Goal: Information Seeking & Learning: Learn about a topic

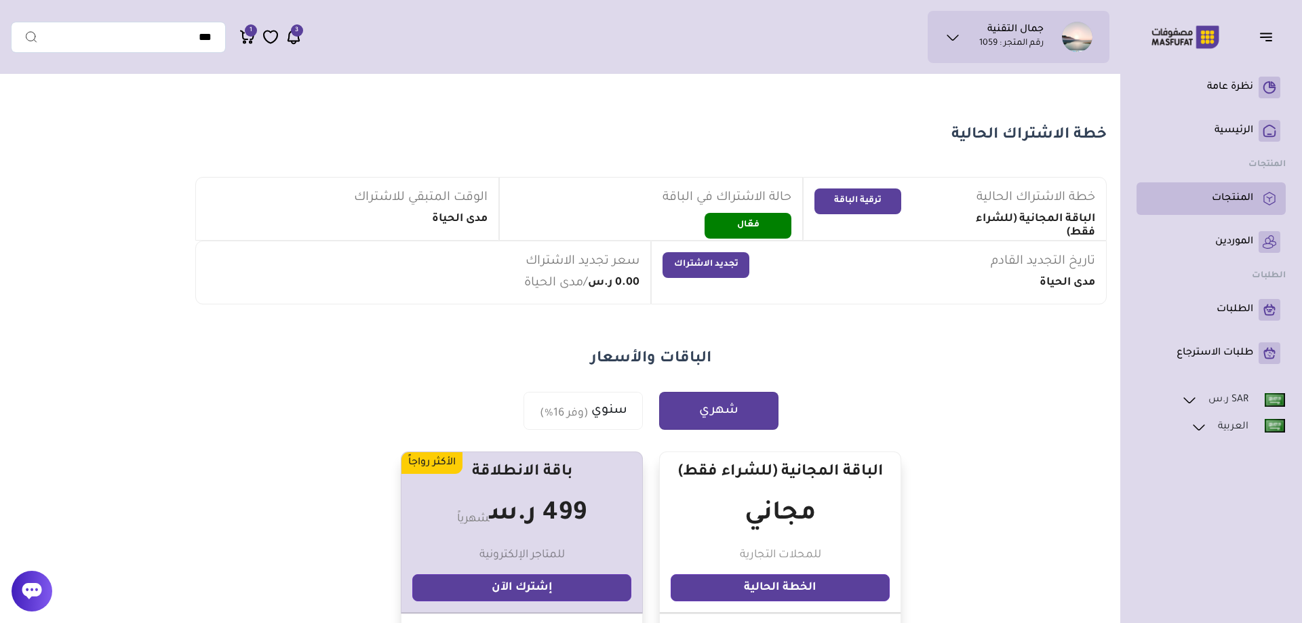
click at [1229, 206] on p "المنتجات" at bounding box center [1232, 199] width 41 height 14
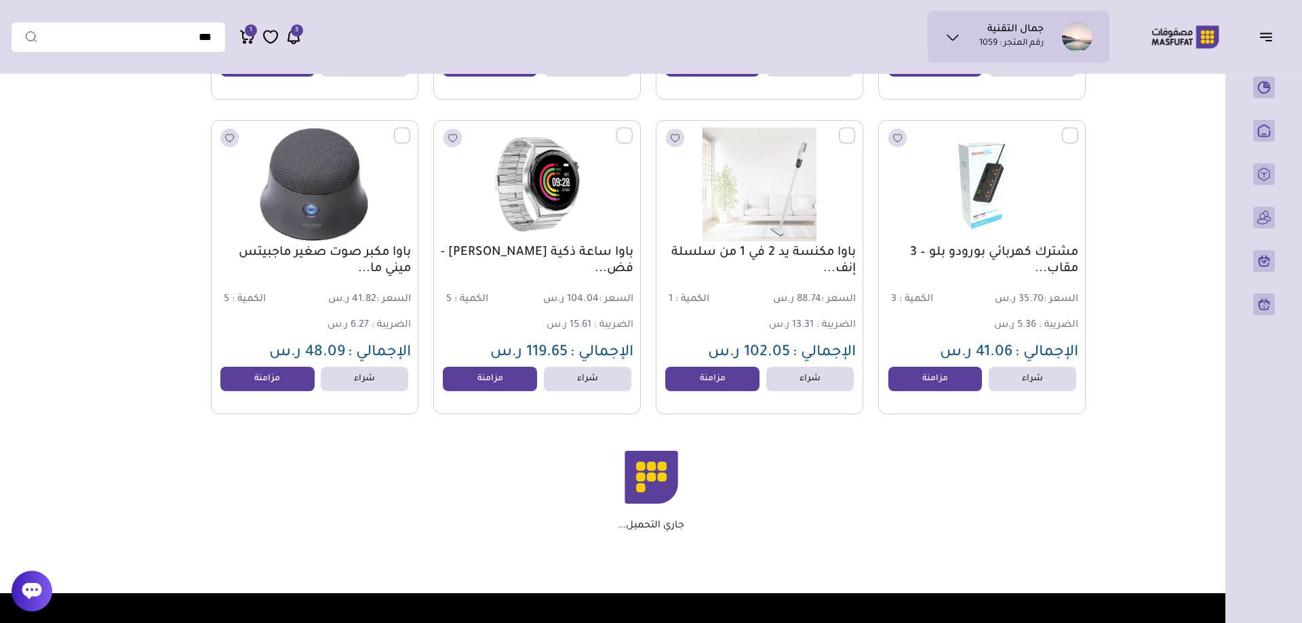
scroll to position [9067, 0]
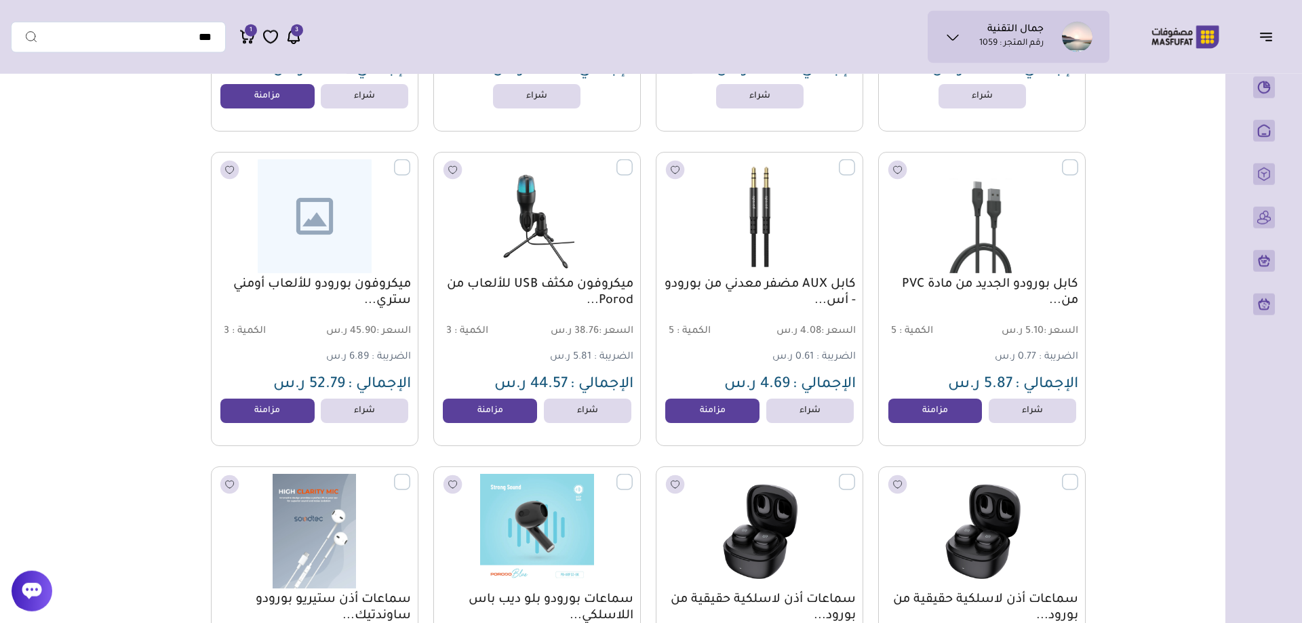
scroll to position [5884, 0]
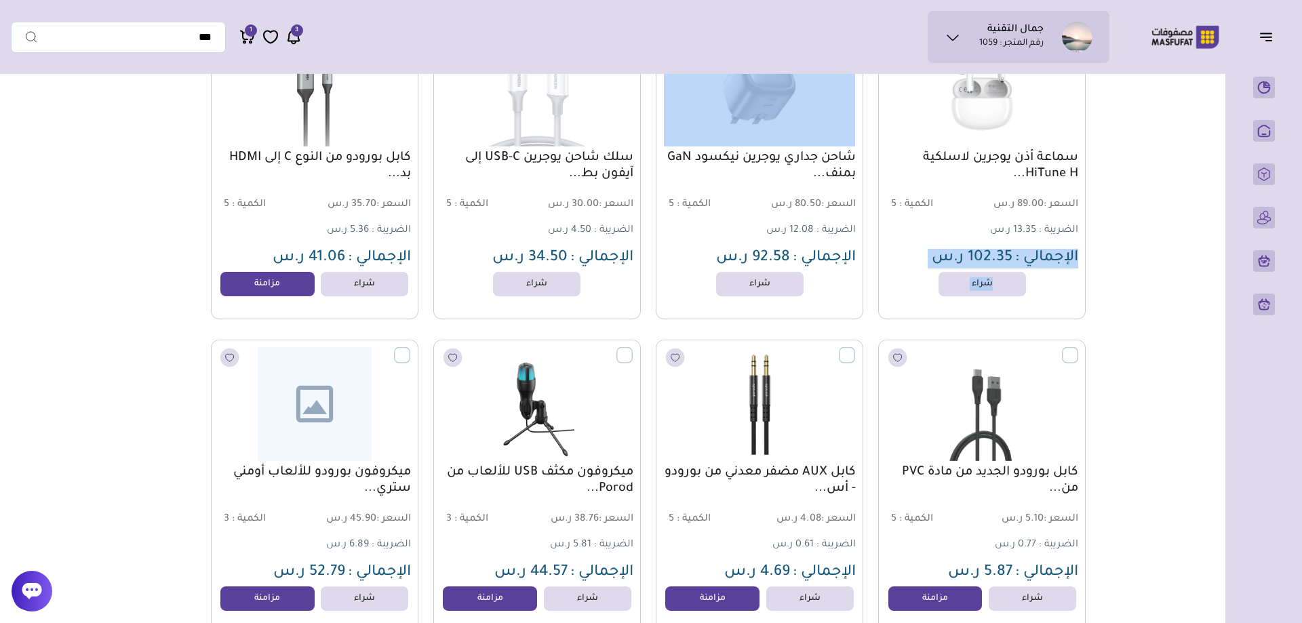
drag, startPoint x: 172, startPoint y: 128, endPoint x: 1213, endPoint y: 287, distance: 1053.3
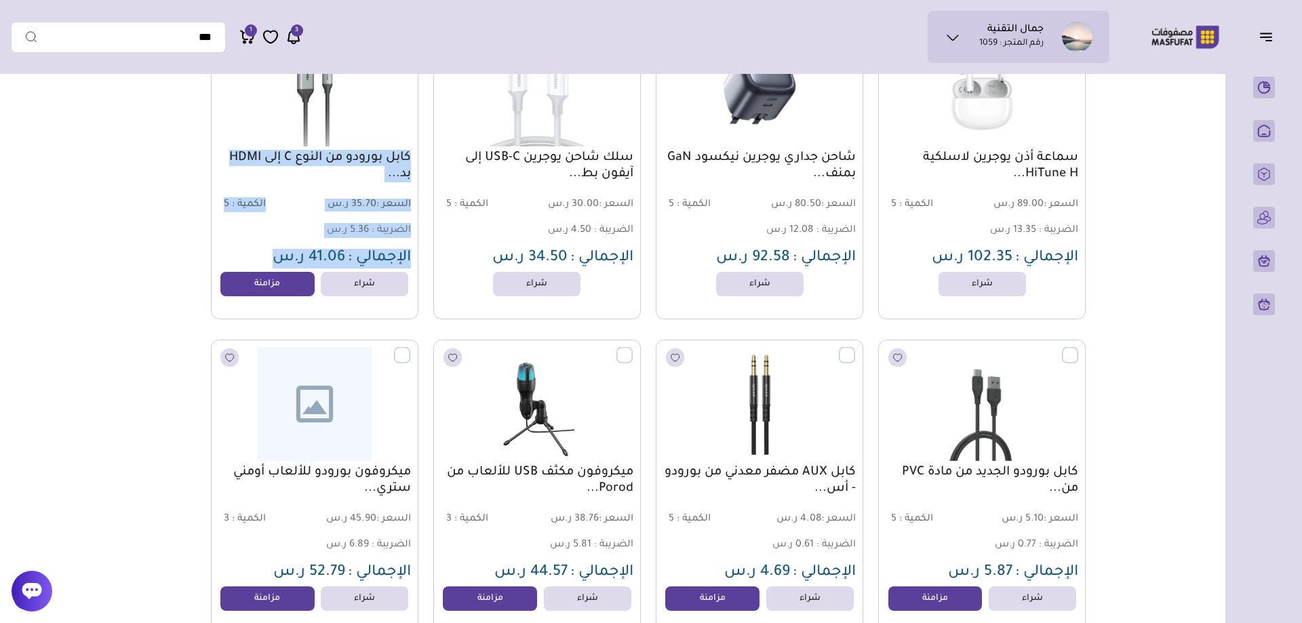
drag, startPoint x: 1110, startPoint y: 131, endPoint x: 29, endPoint y: 301, distance: 1093.9
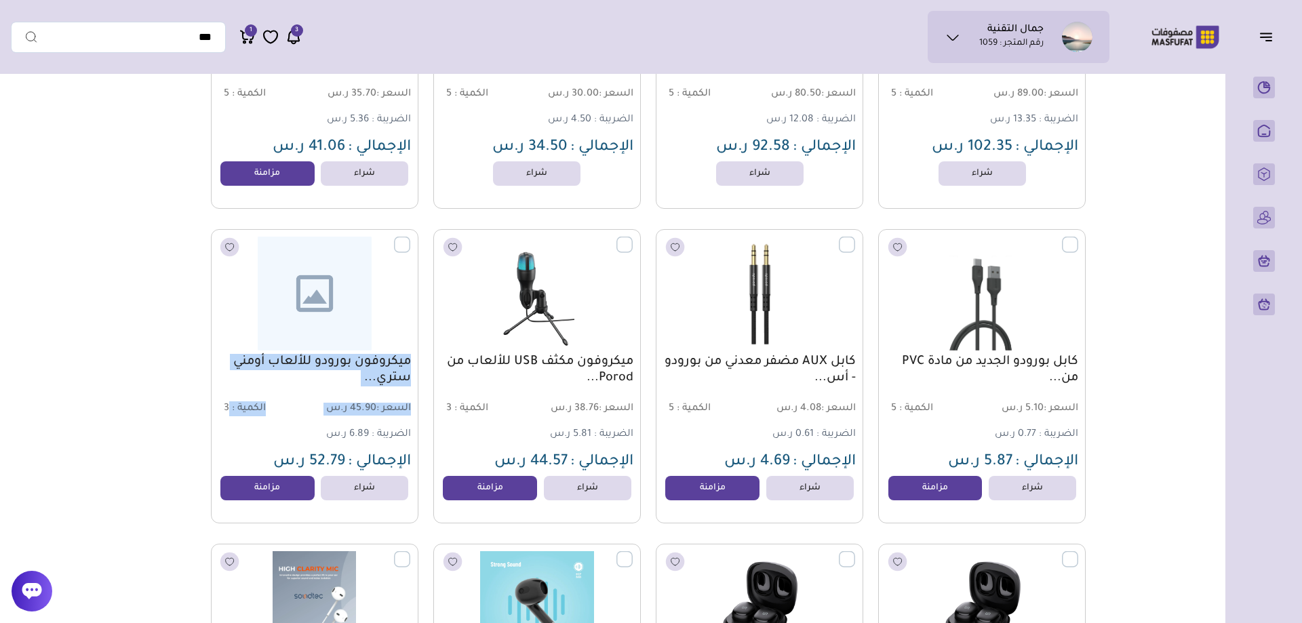
scroll to position [6092, 0]
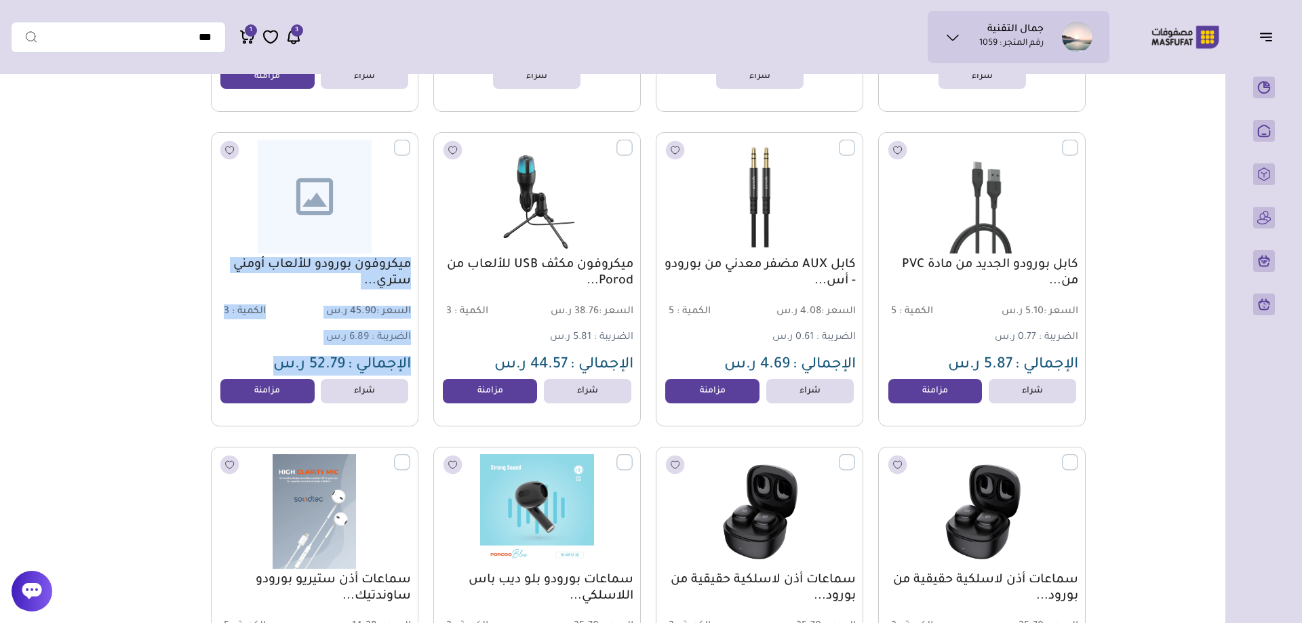
drag, startPoint x: 1186, startPoint y: 148, endPoint x: 116, endPoint y: 386, distance: 1096.6
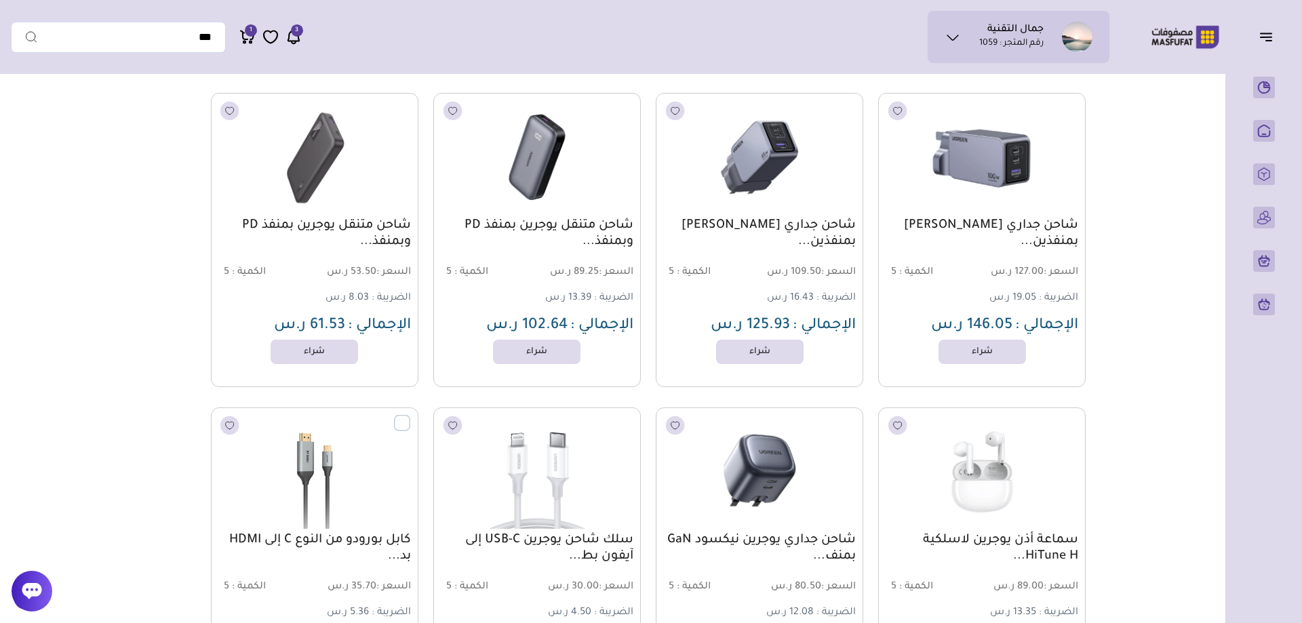
scroll to position [5538, 0]
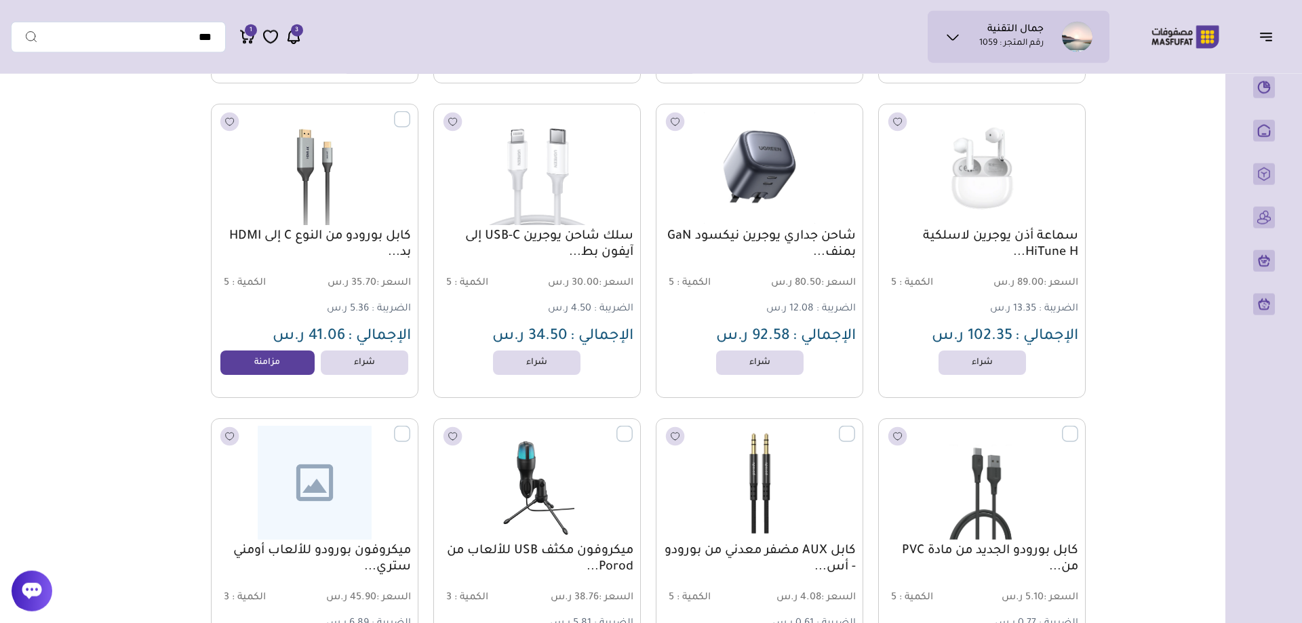
scroll to position [5815, 0]
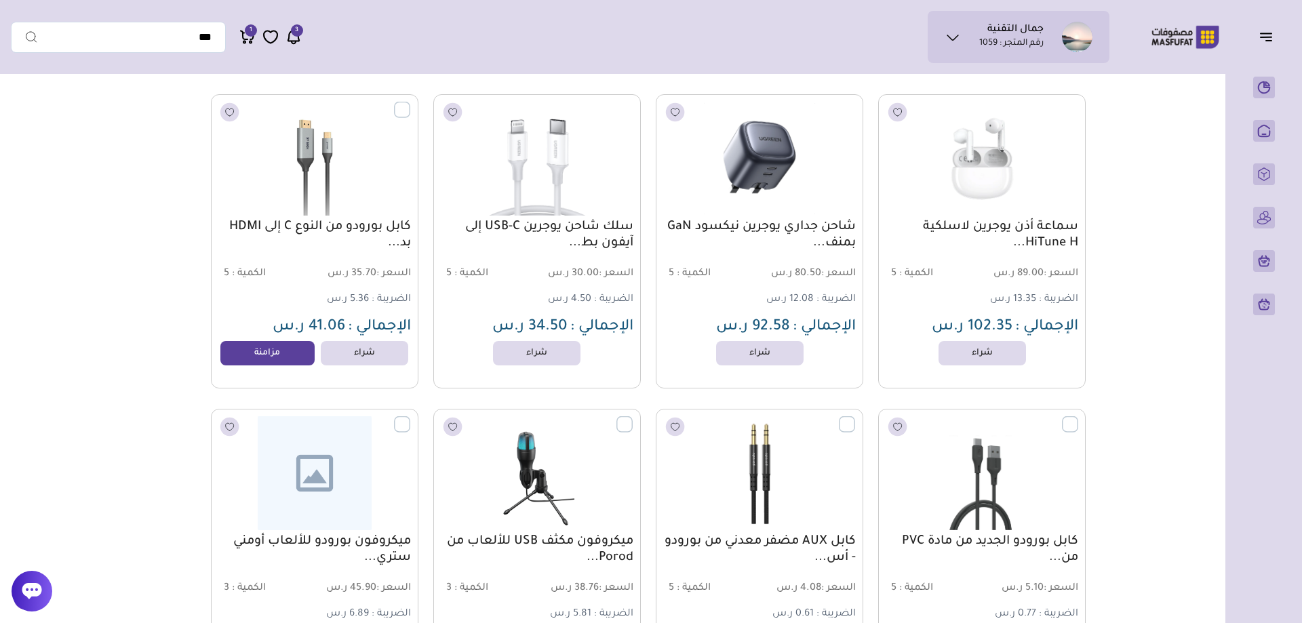
click at [24, 60] on div "جمال التقنية رقم المتجر : 1059 محفظتي *" at bounding box center [560, 37] width 1099 height 52
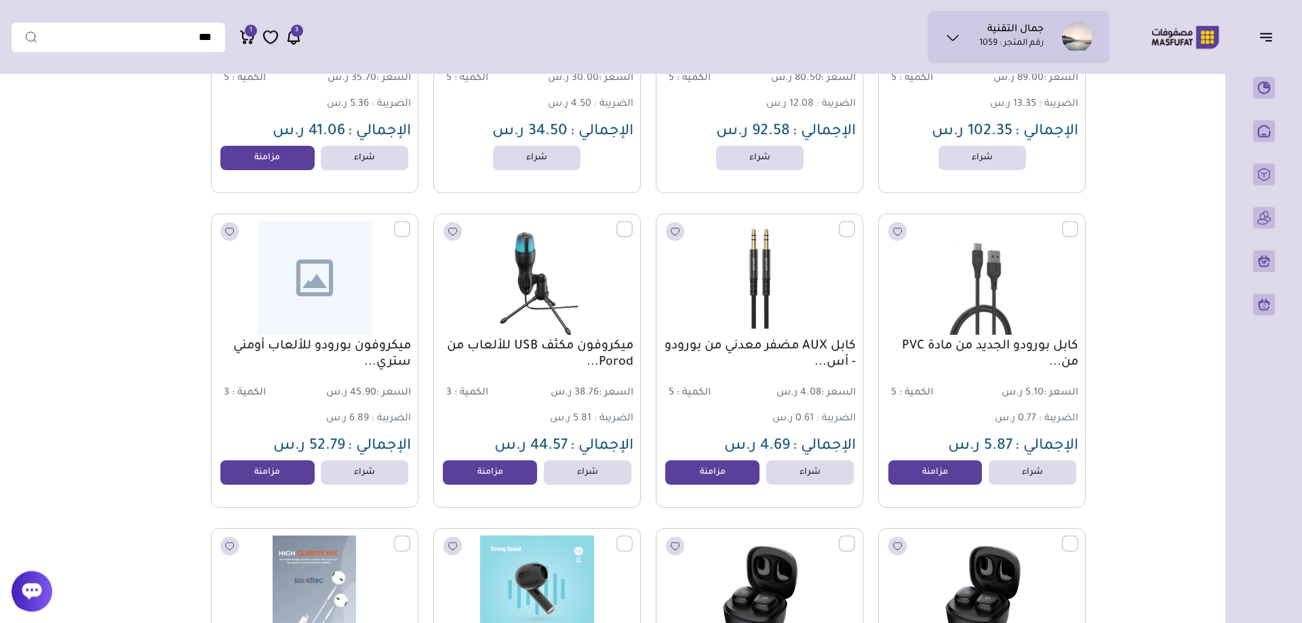
scroll to position [6022, 0]
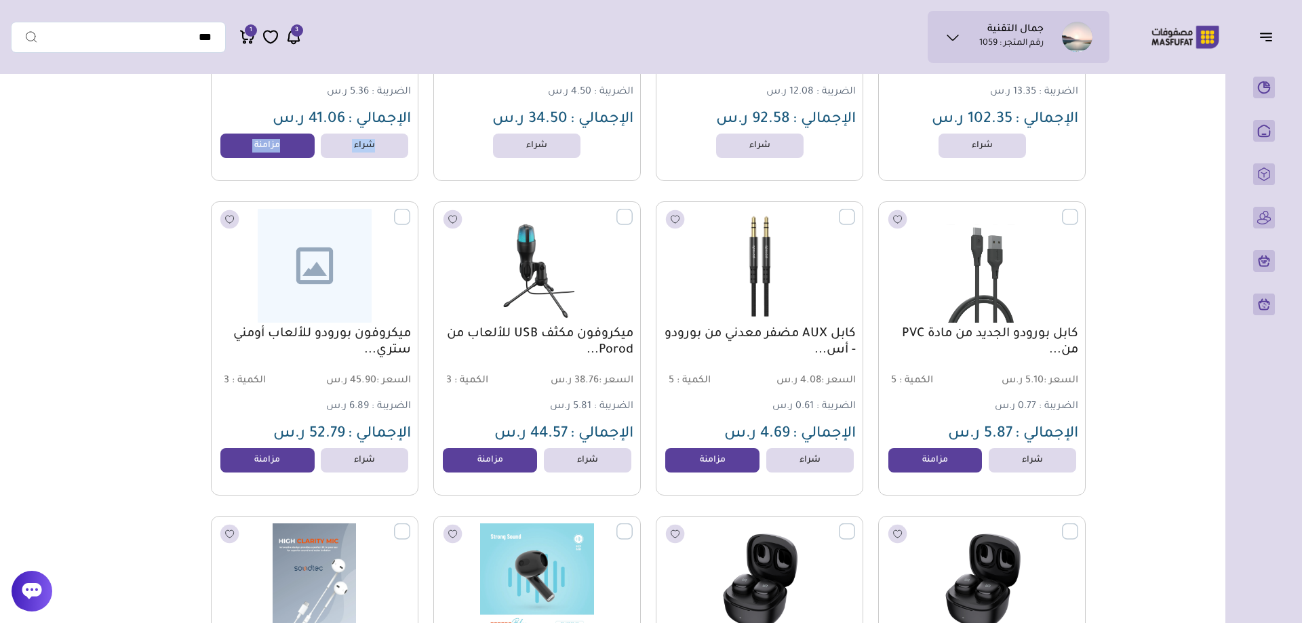
drag, startPoint x: 118, startPoint y: 101, endPoint x: 986, endPoint y: 265, distance: 882.9
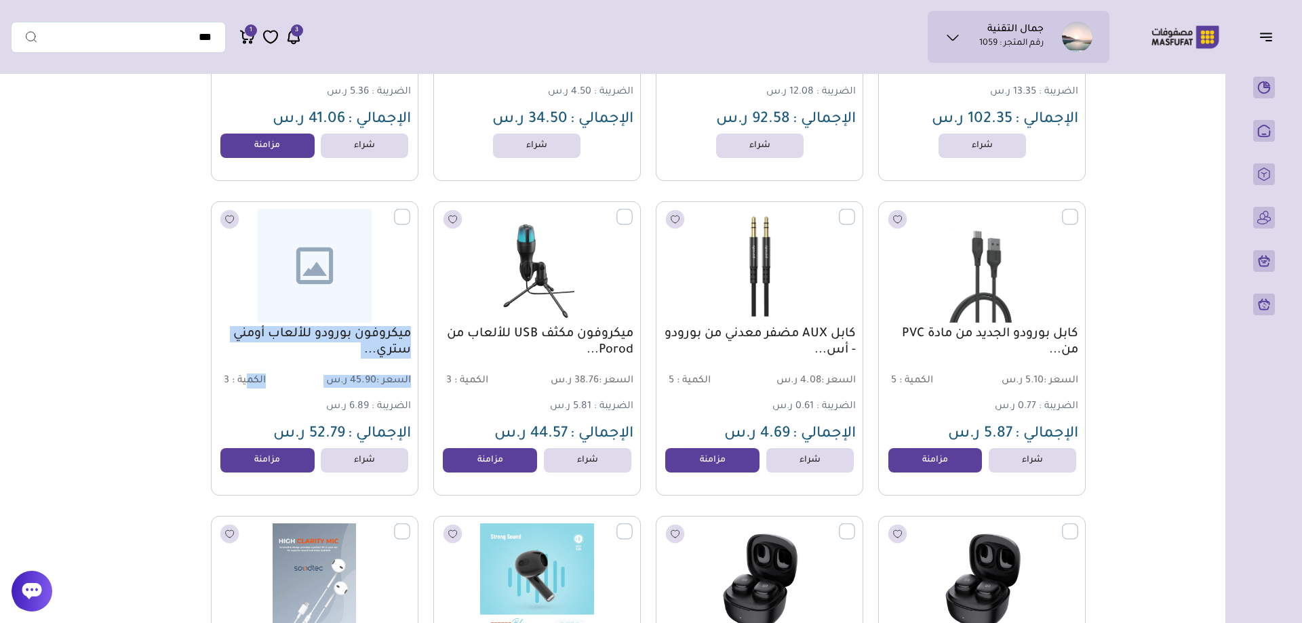
drag, startPoint x: 1129, startPoint y: 112, endPoint x: 244, endPoint y: 405, distance: 931.9
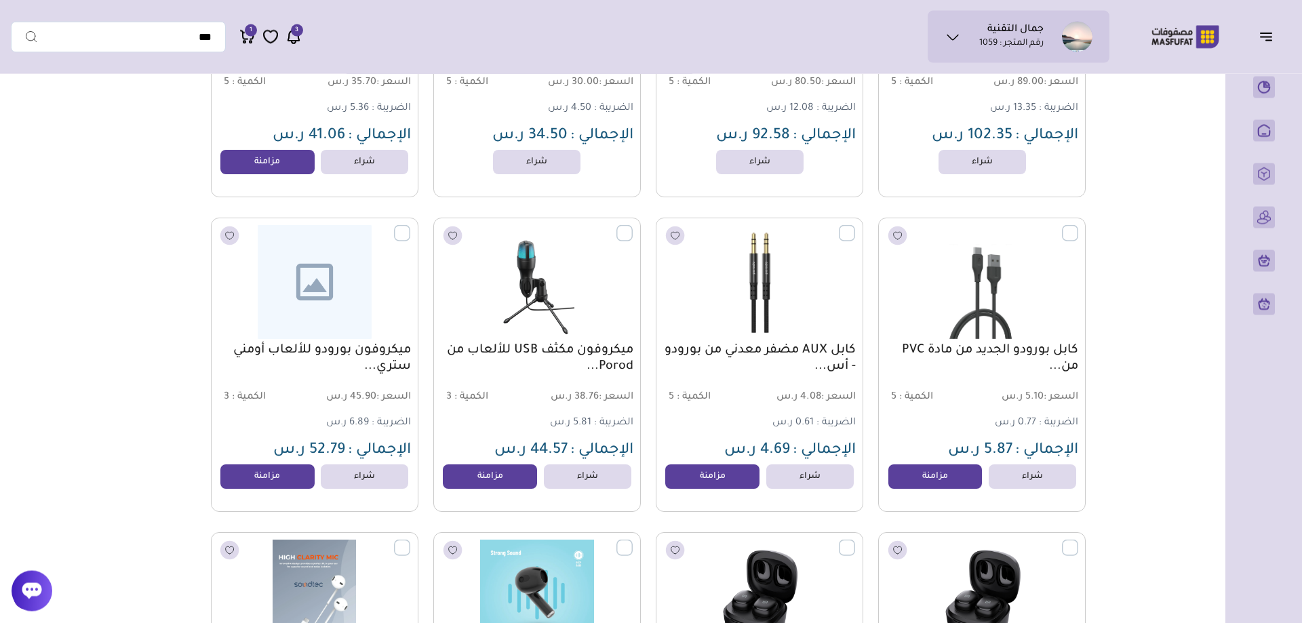
scroll to position [5953, 0]
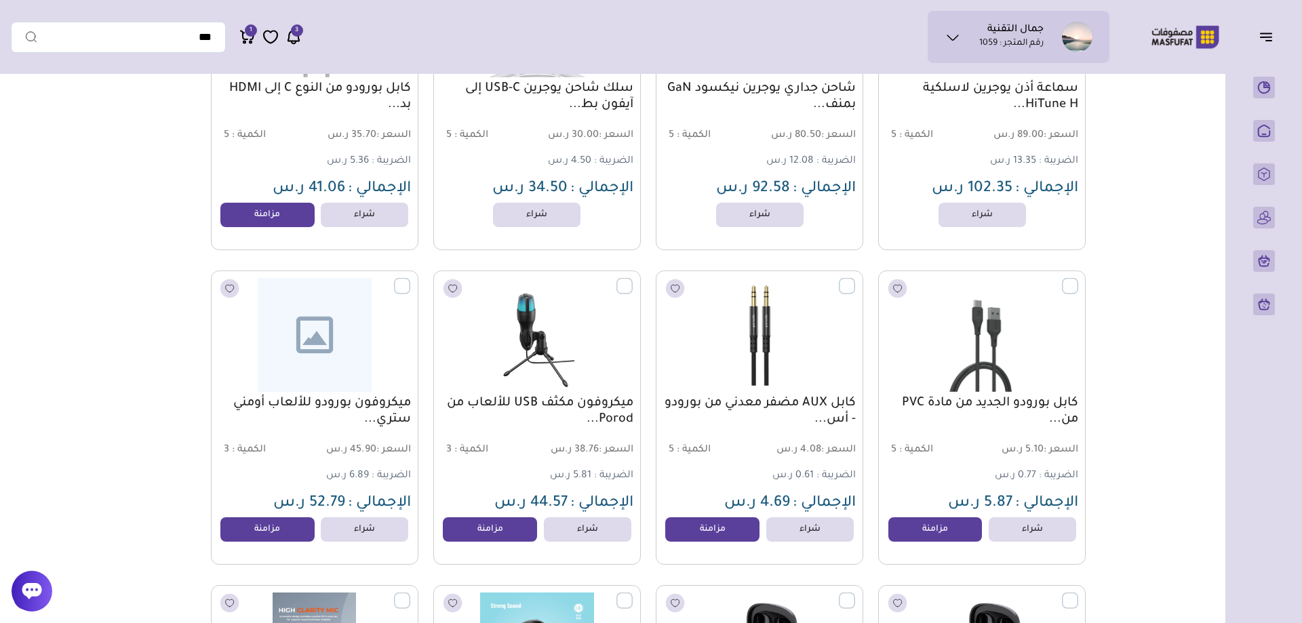
click at [989, 41] on p "رقم المتجر : 1059" at bounding box center [1012, 44] width 64 height 14
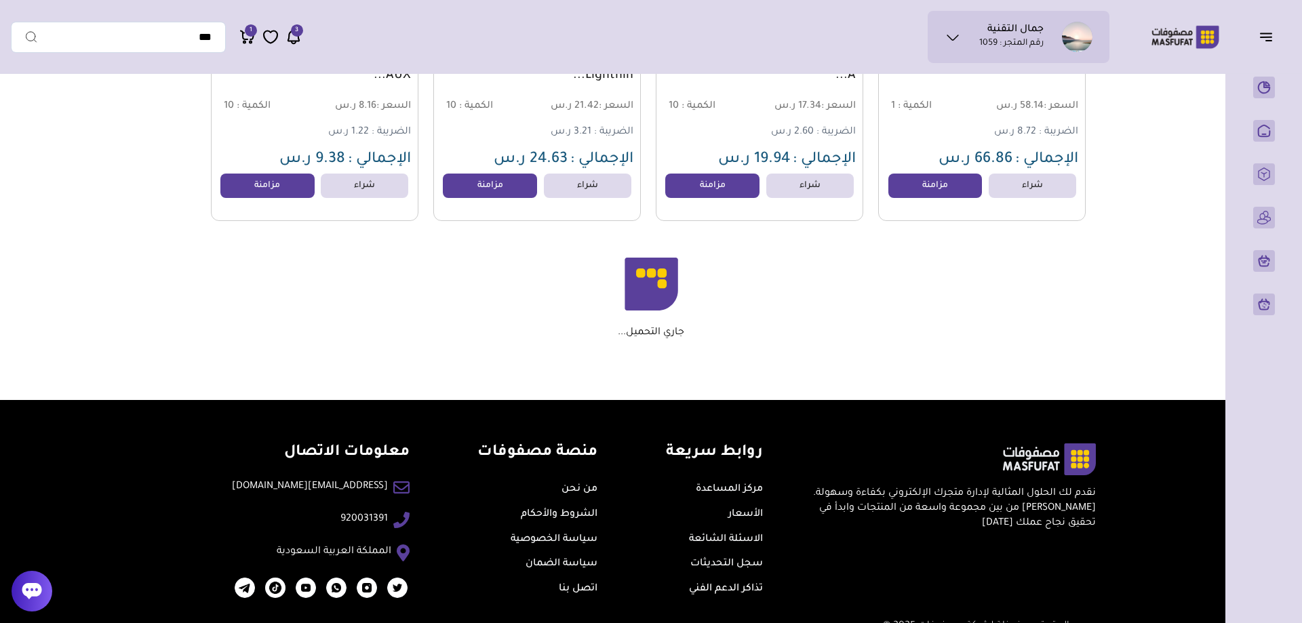
scroll to position [14136, 0]
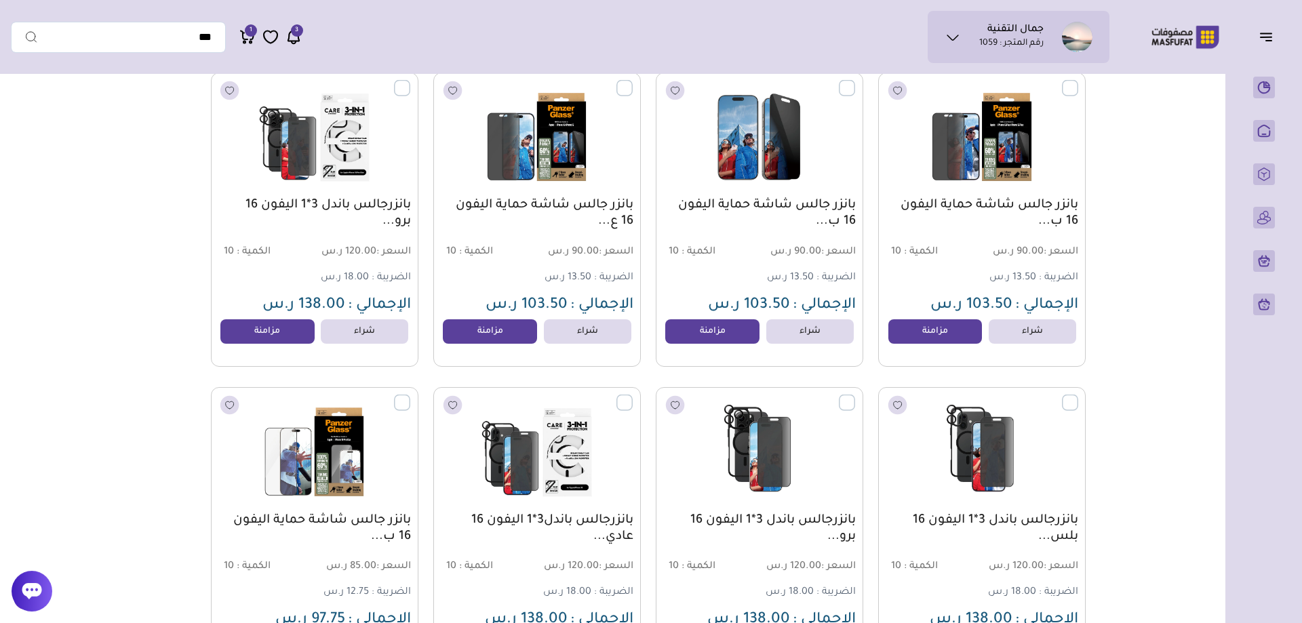
scroll to position [54369, 0]
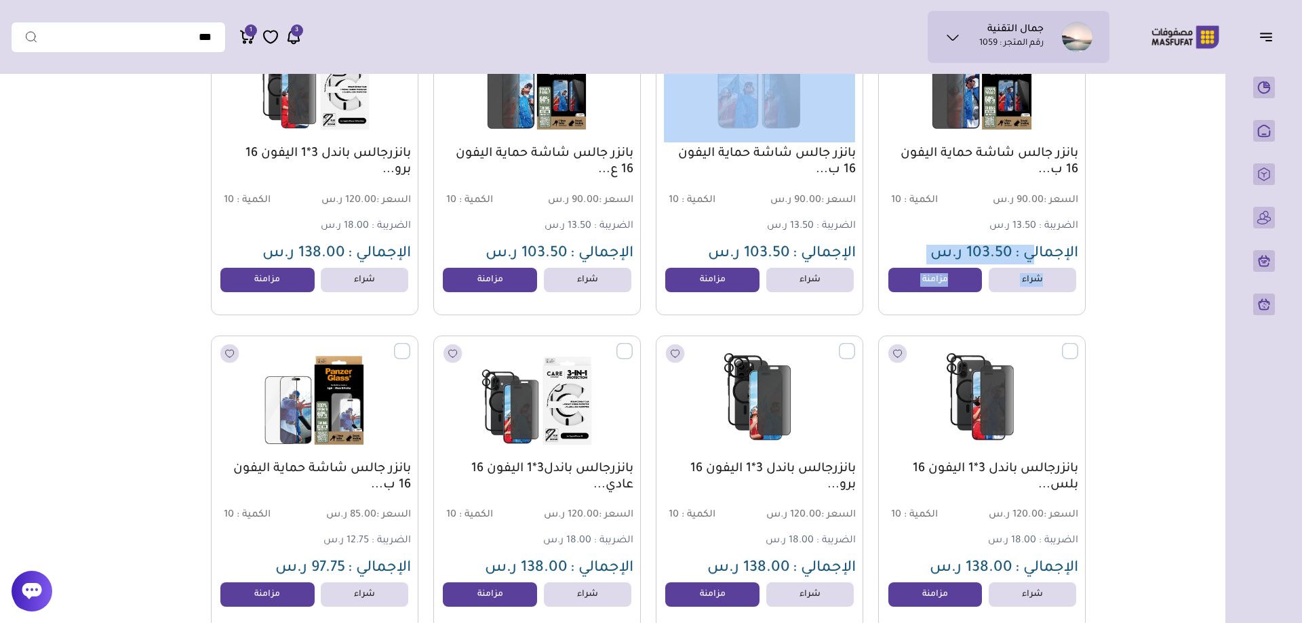
drag, startPoint x: 145, startPoint y: 145, endPoint x: 1067, endPoint y: 267, distance: 929.9
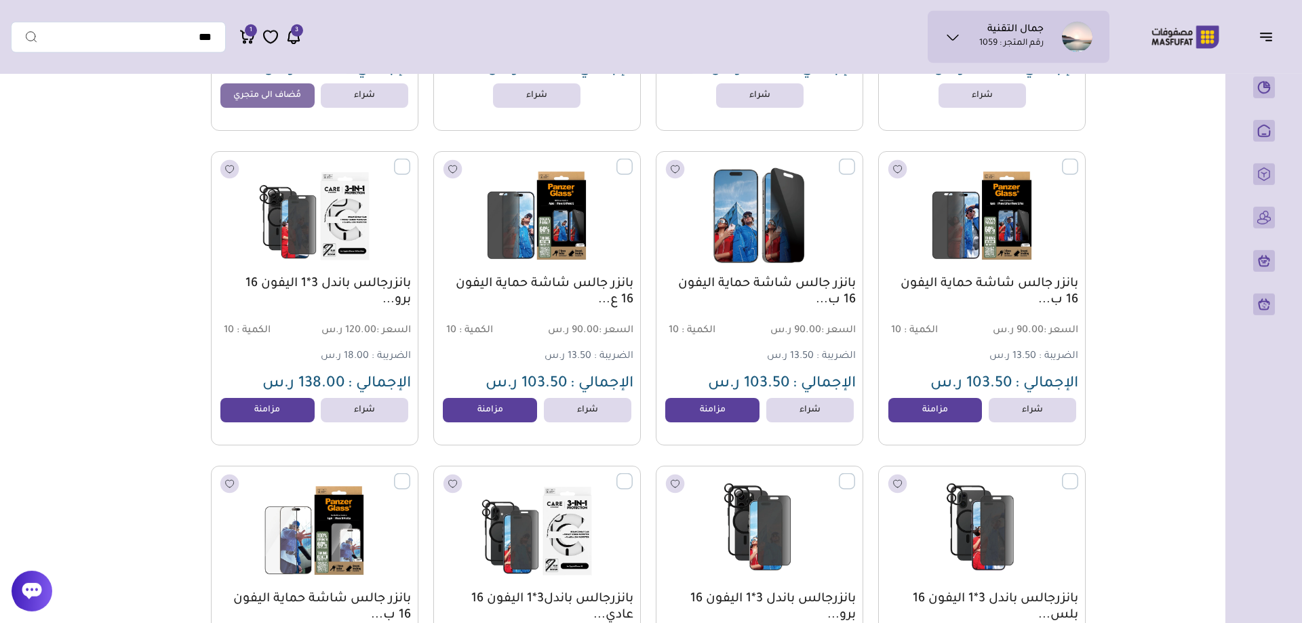
scroll to position [54231, 0]
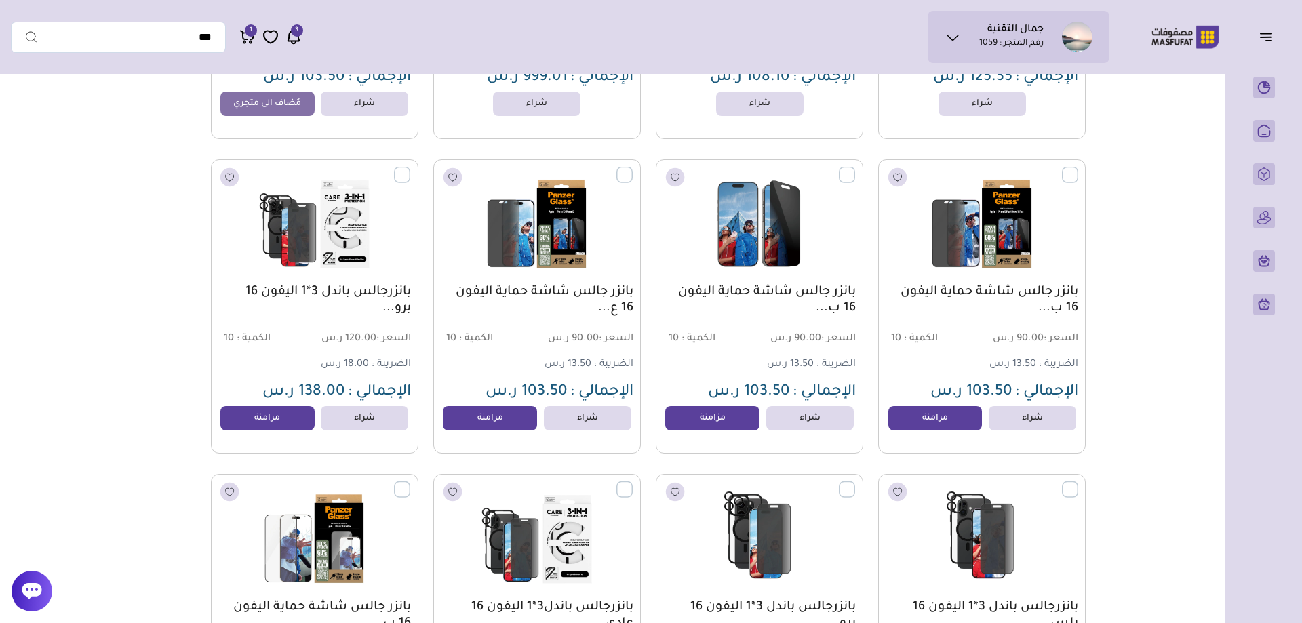
drag, startPoint x: 155, startPoint y: 200, endPoint x: 1210, endPoint y: 279, distance: 1057.8
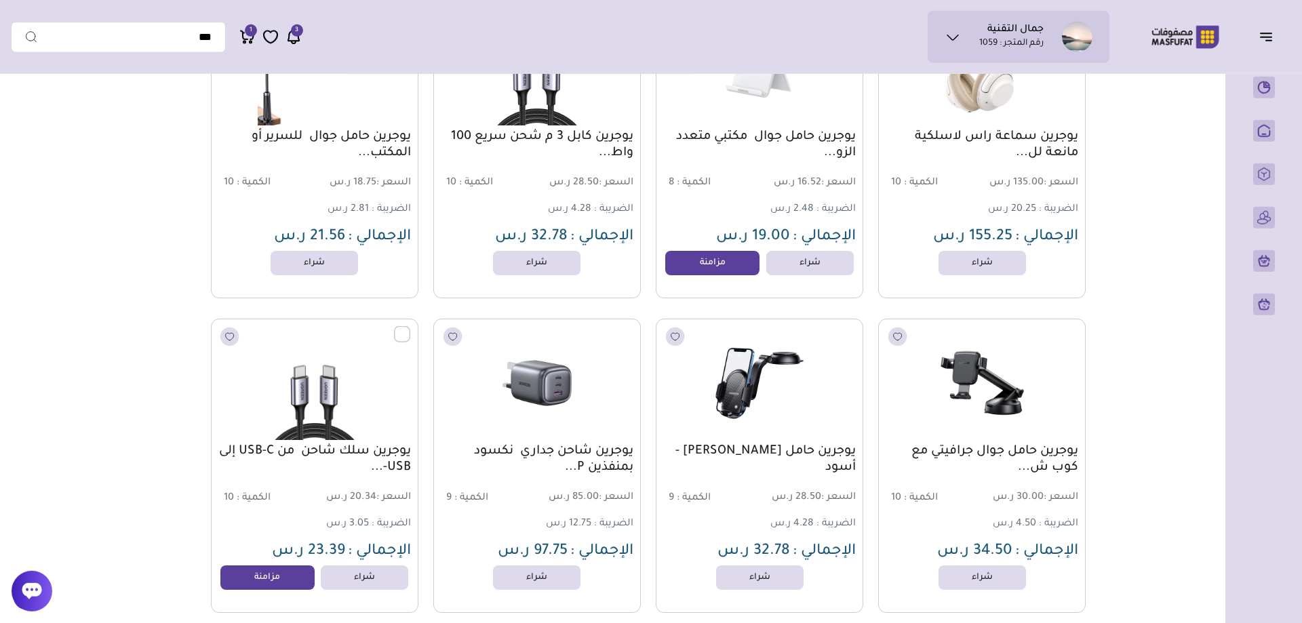
scroll to position [75819, 0]
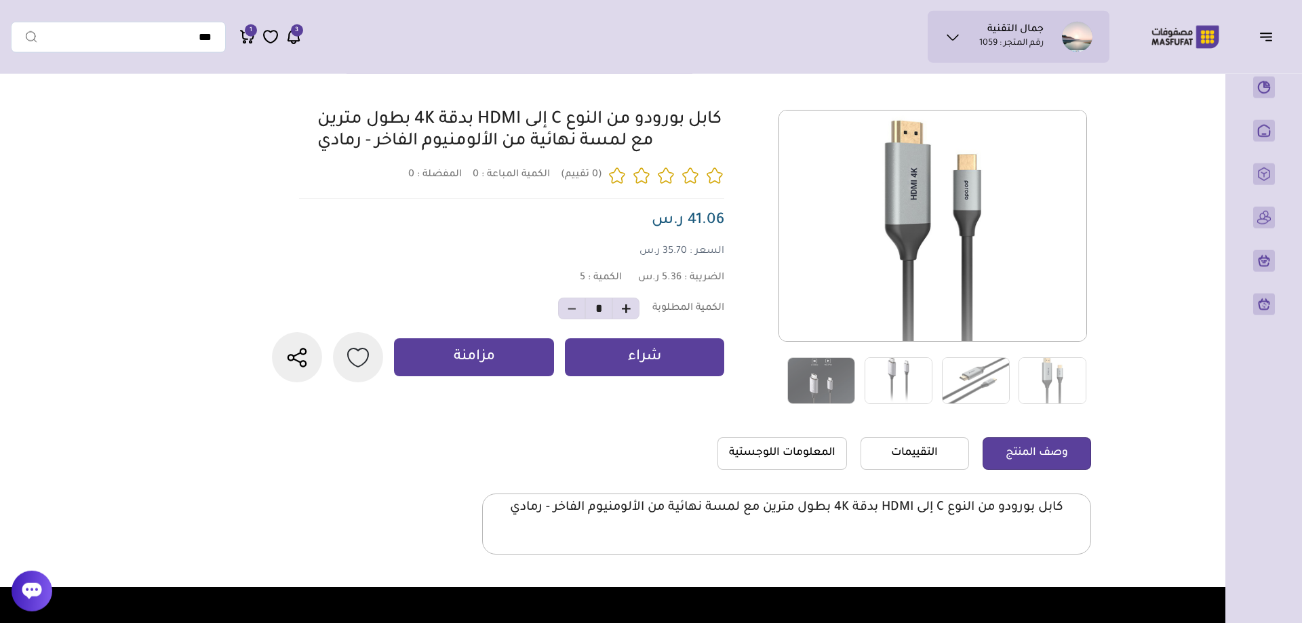
scroll to position [277, 0]
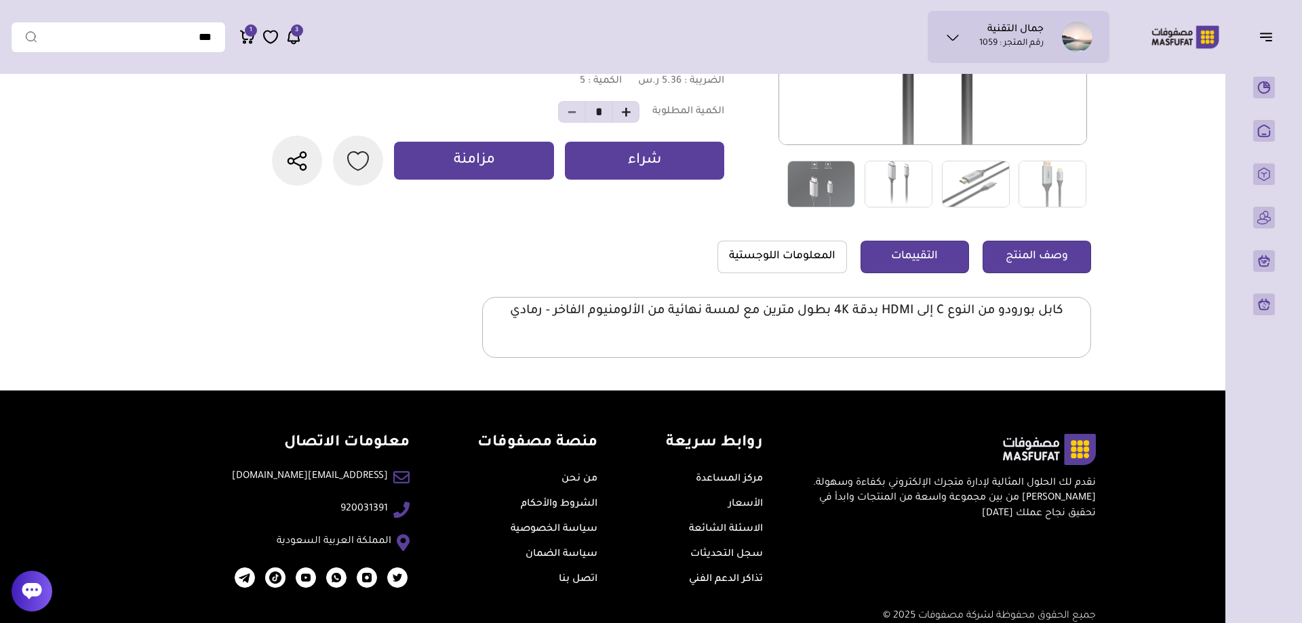
click at [900, 253] on link "التقييمات" at bounding box center [915, 257] width 109 height 33
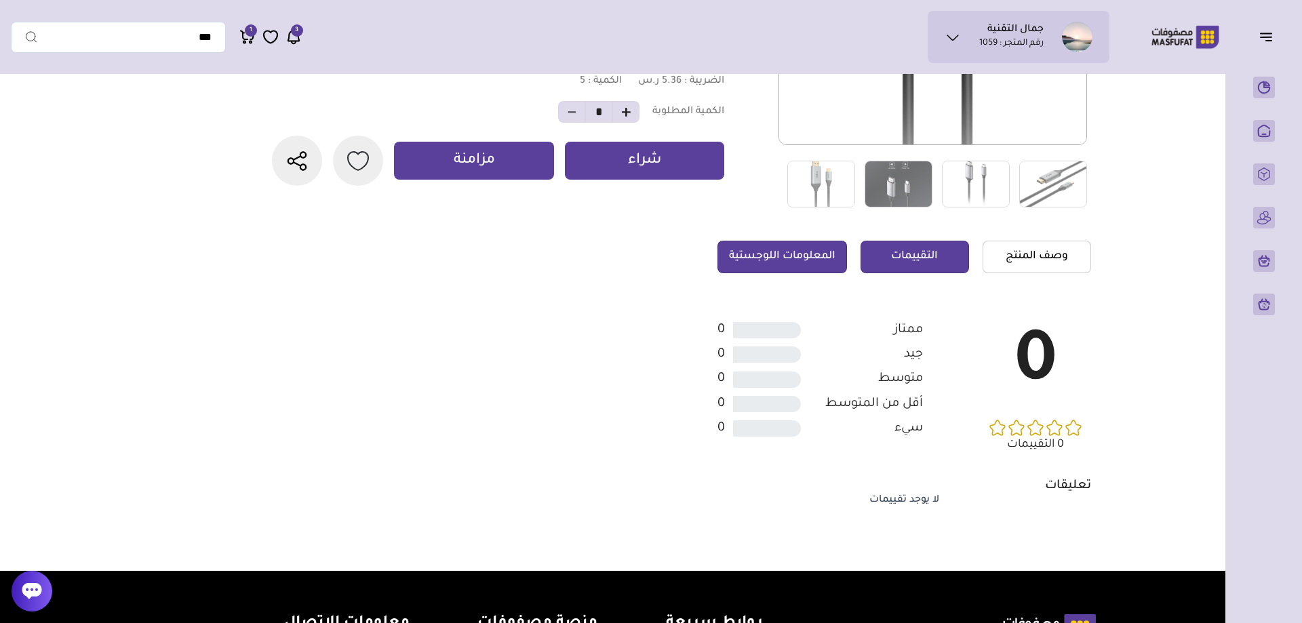
click at [817, 249] on link "المعلومات اللوجستية" at bounding box center [783, 257] width 130 height 33
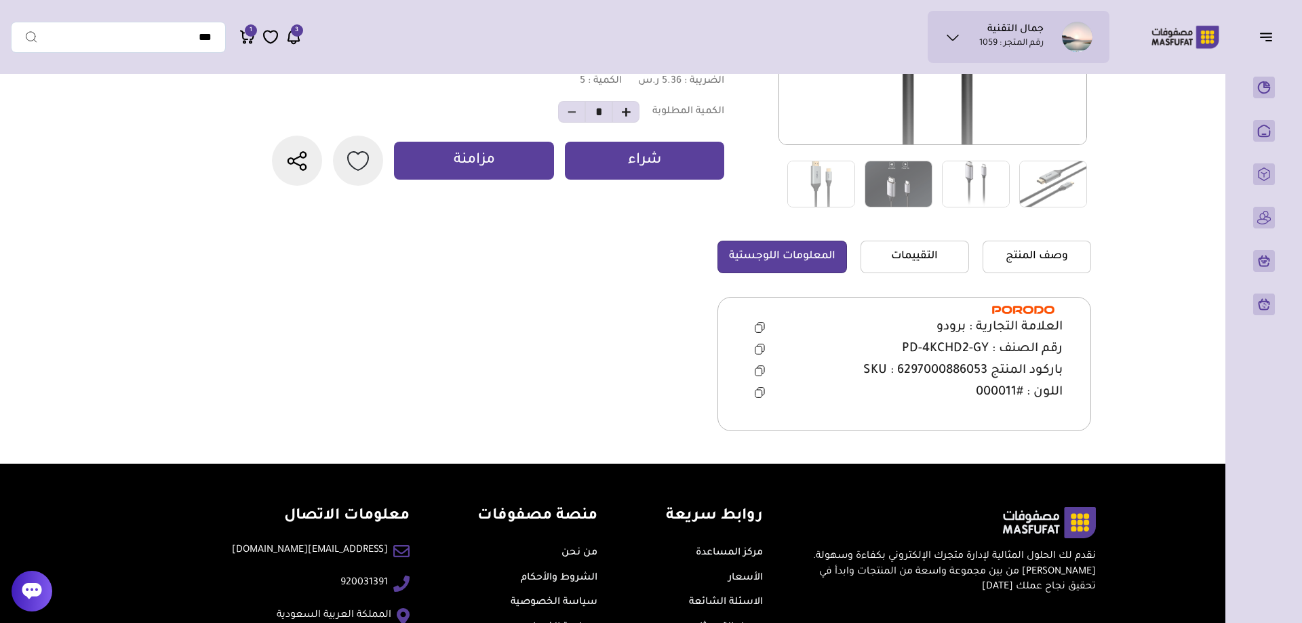
click at [925, 368] on span "باركود المنتج SKU : 6297000886053" at bounding box center [963, 371] width 199 height 16
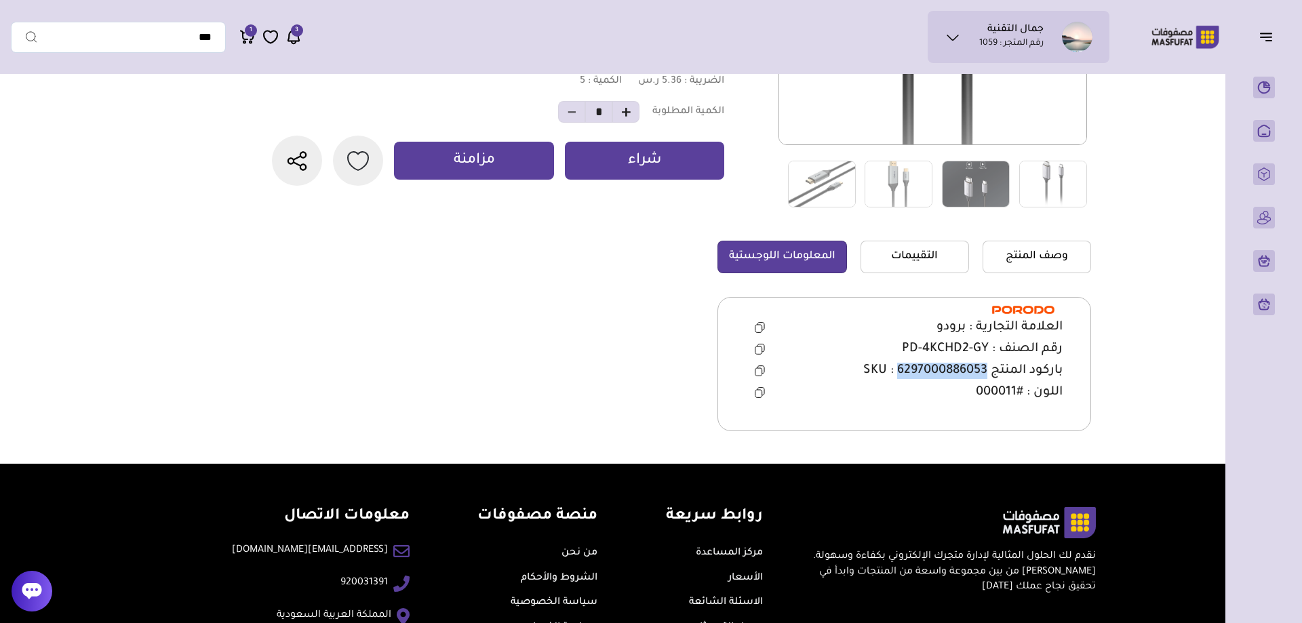
copy span "6297000886053"
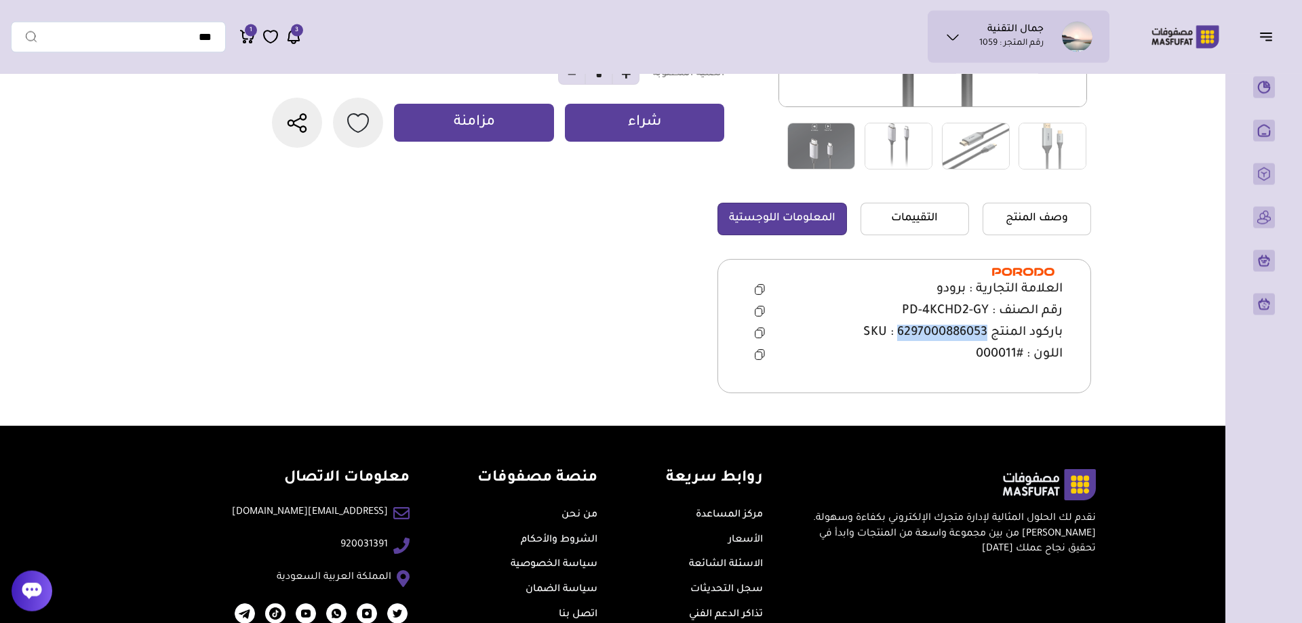
scroll to position [234, 0]
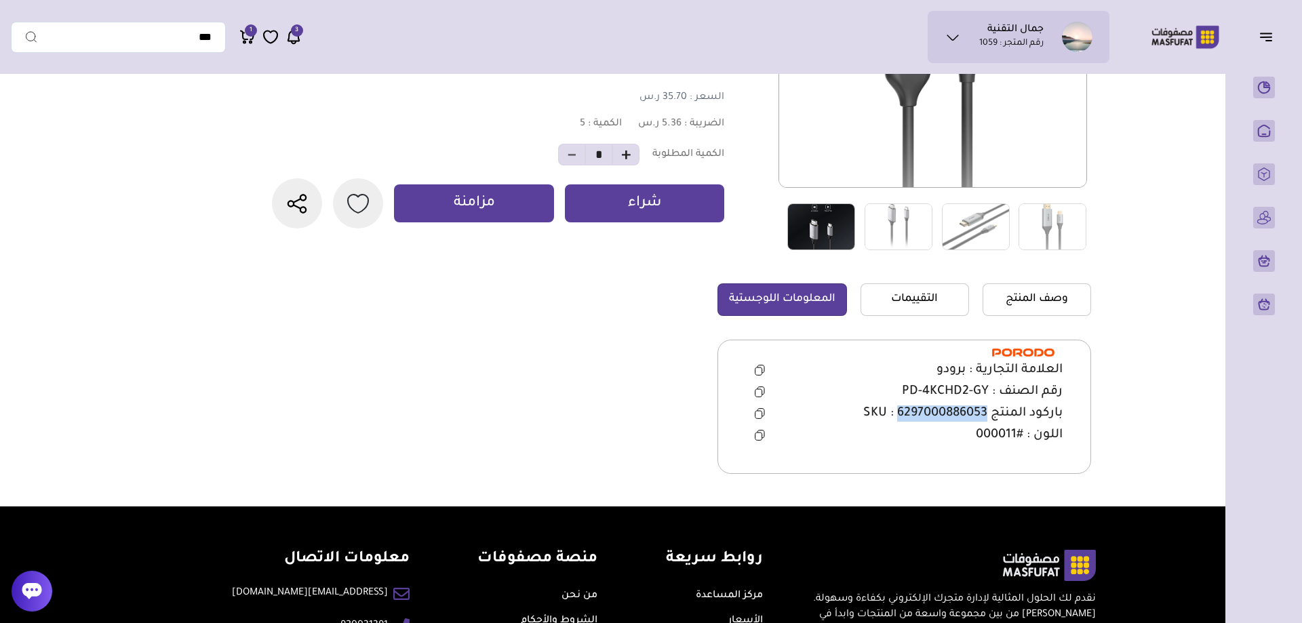
click at [826, 231] on img at bounding box center [822, 227] width 68 height 47
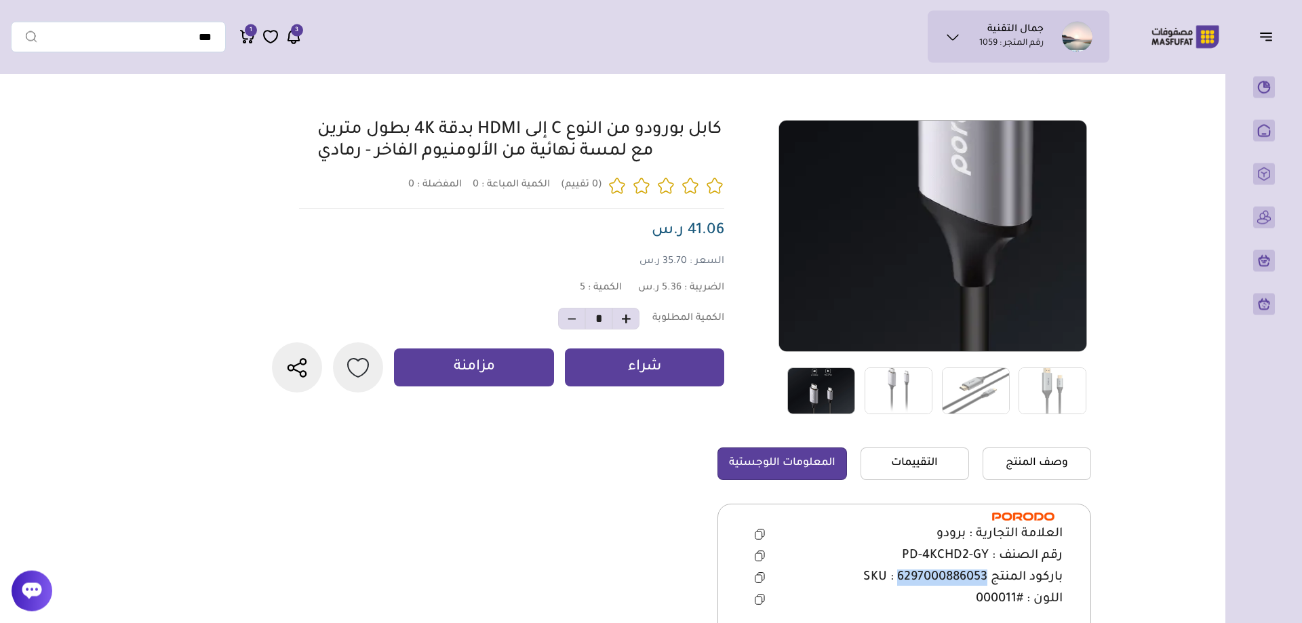
scroll to position [26, 0]
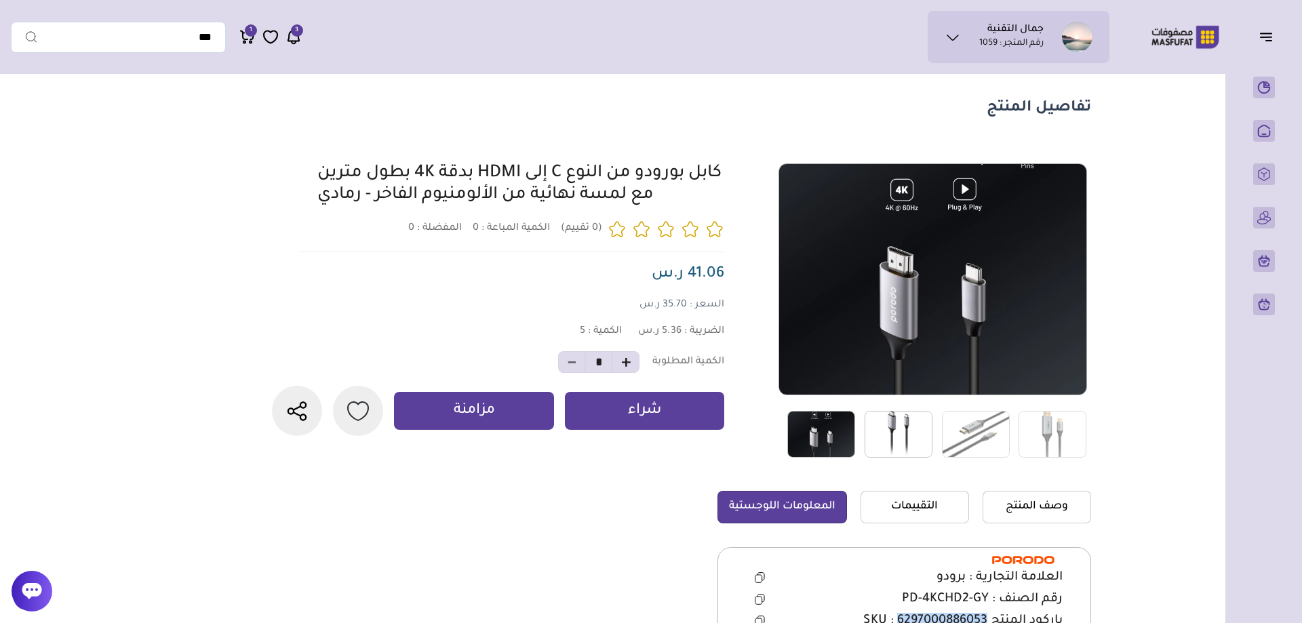
click at [874, 432] on img at bounding box center [899, 434] width 68 height 47
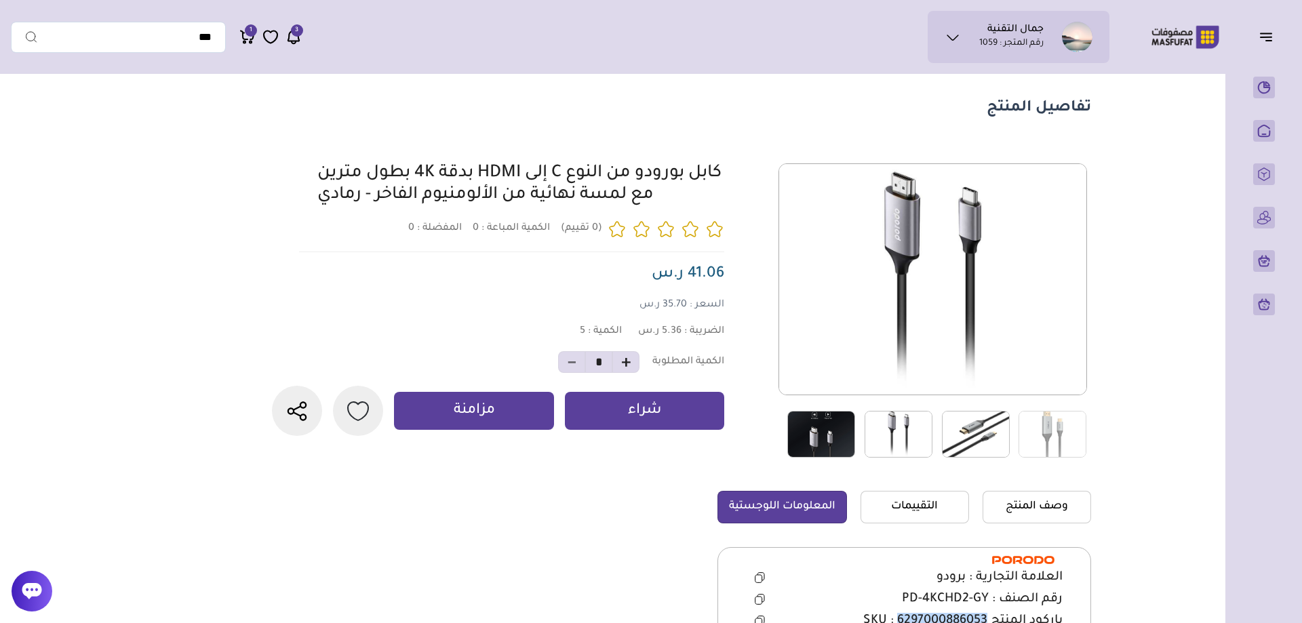
click at [965, 436] on img at bounding box center [976, 434] width 68 height 47
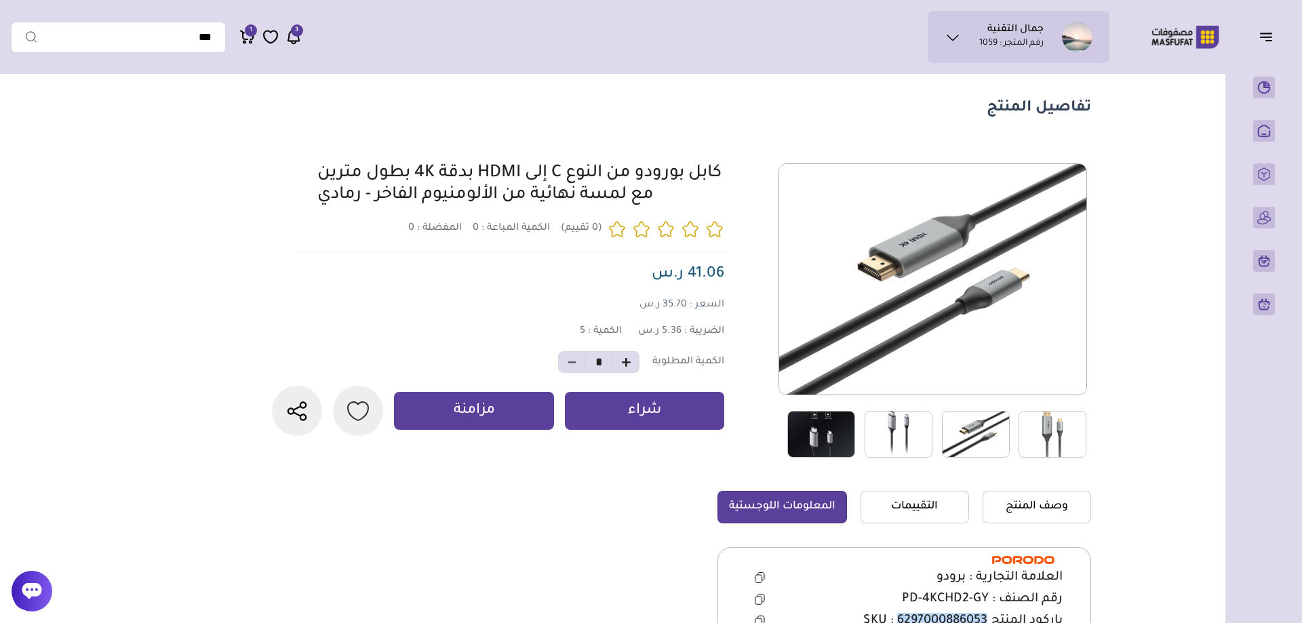
click at [1037, 434] on img at bounding box center [1053, 434] width 68 height 47
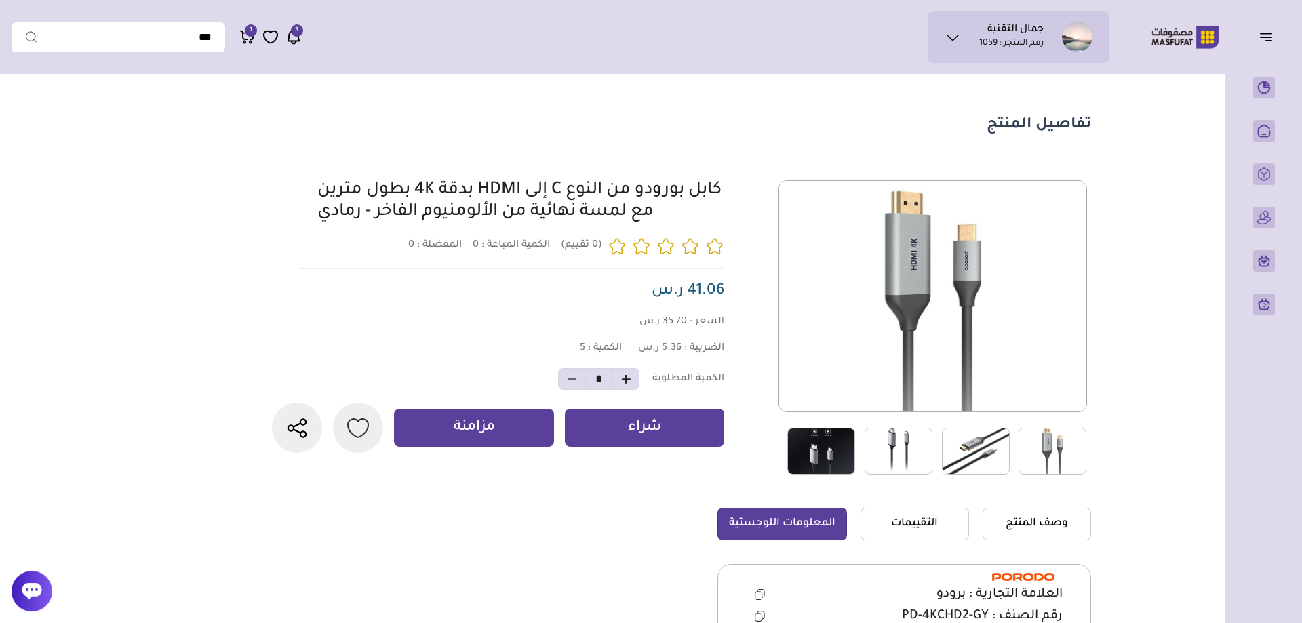
scroll to position [0, 0]
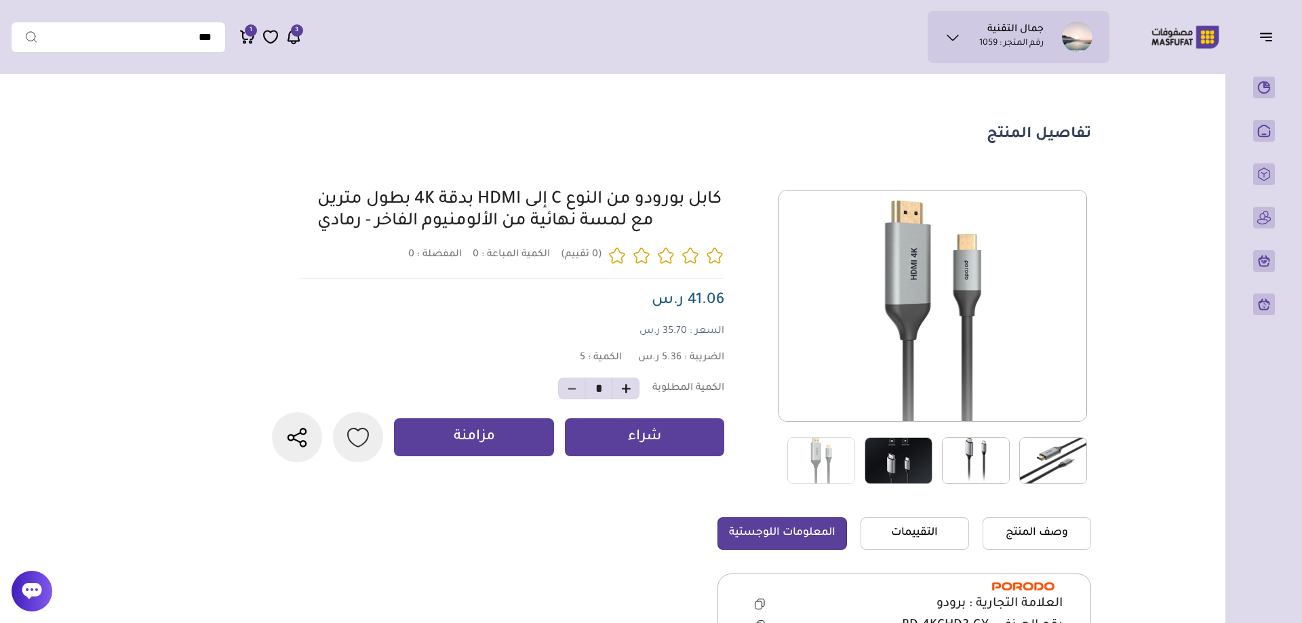
drag, startPoint x: 555, startPoint y: 120, endPoint x: 588, endPoint y: 271, distance: 154.2
click at [587, 270] on section "تفاصيل المنتج 0 المفضلة : 0" at bounding box center [611, 411] width 977 height 660
click at [908, 106] on section "تفاصيل المنتج 0 المفضلة : 0" at bounding box center [611, 411] width 977 height 660
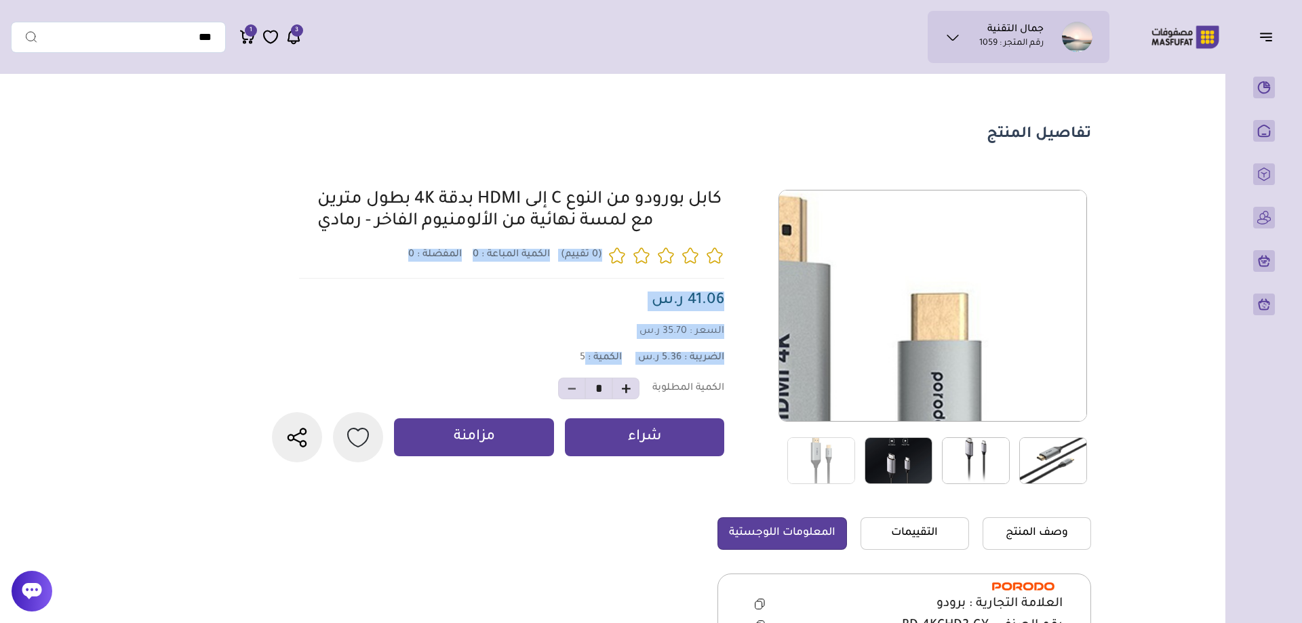
drag, startPoint x: 1080, startPoint y: 135, endPoint x: 189, endPoint y: 387, distance: 926.4
click at [189, 387] on main "تفاصيل المنتج 0 0 5 *" at bounding box center [651, 411] width 1281 height 660
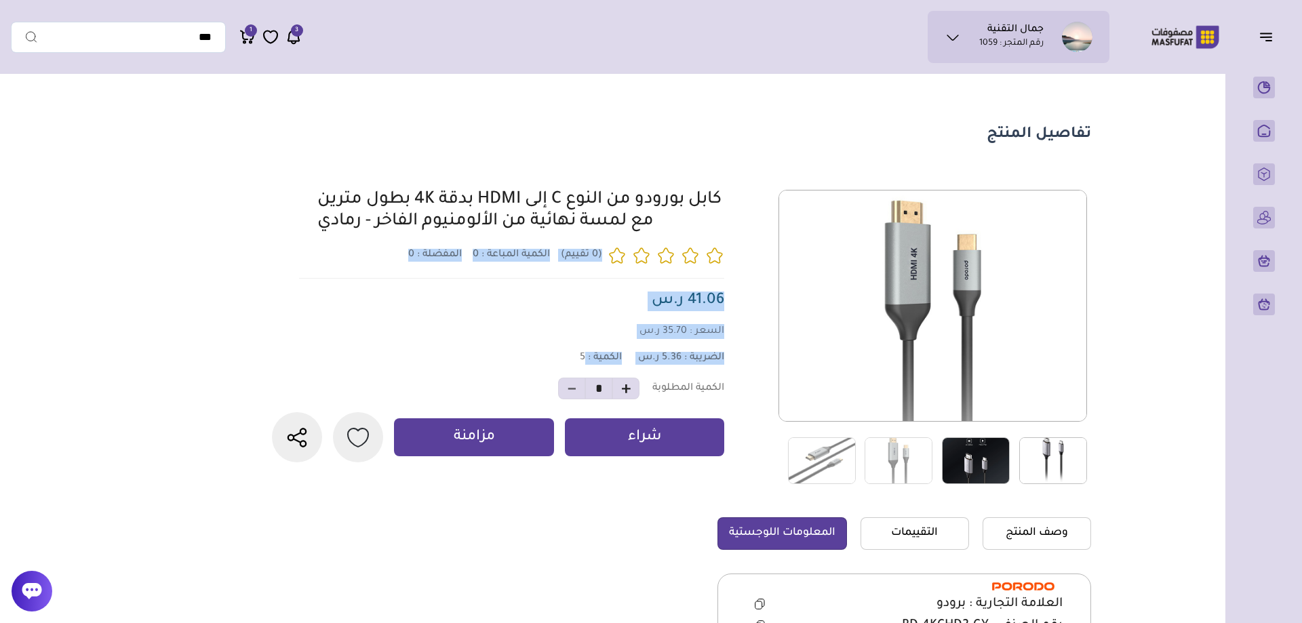
click at [502, 132] on section "تفاصيل المنتج" at bounding box center [611, 135] width 961 height 20
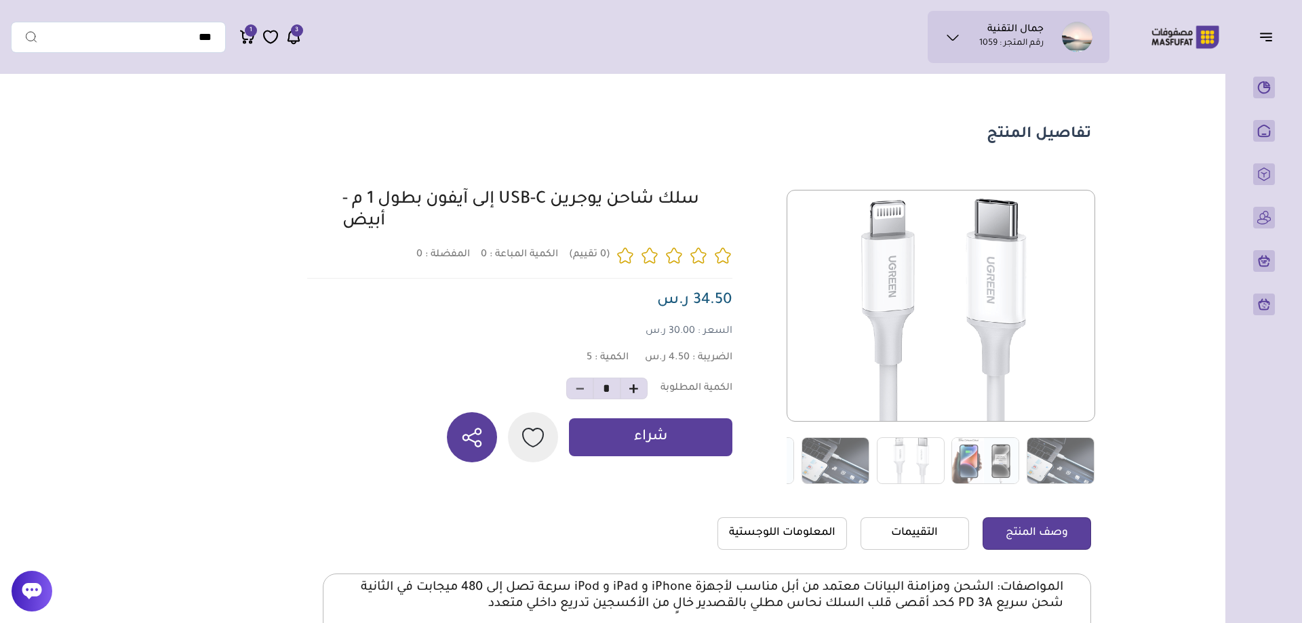
click at [473, 443] on icon "button" at bounding box center [472, 437] width 24 height 25
click at [521, 331] on div "سلك شاحن يوجرين USB-C إلى آيفون بطول 1 م - أبيض 0 المفضلة : 0 5 *" at bounding box center [515, 326] width 433 height 273
click at [471, 444] on icon "button" at bounding box center [472, 437] width 24 height 25
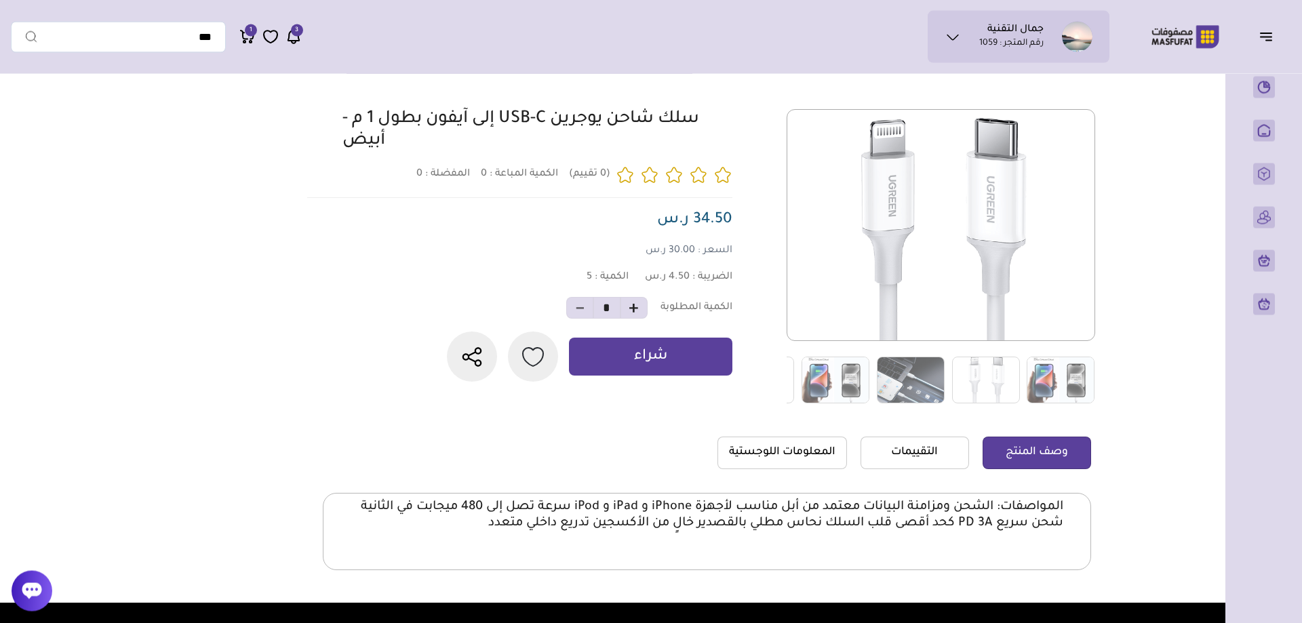
scroll to position [44, 0]
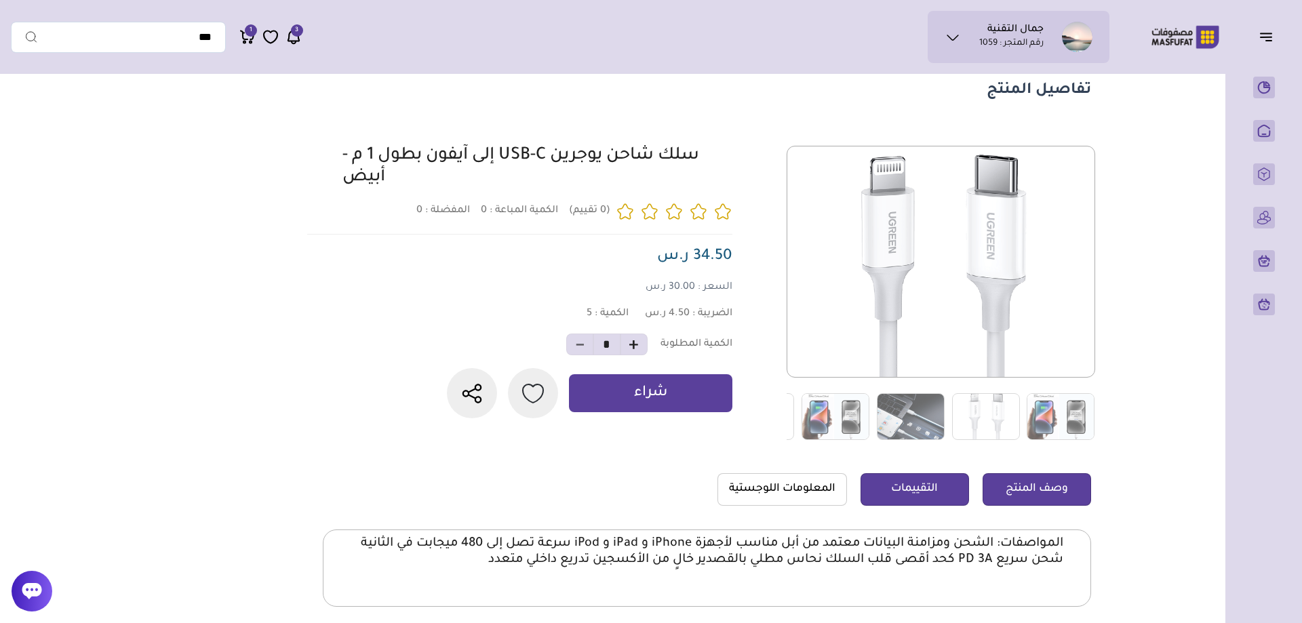
click at [886, 497] on link "التقييمات" at bounding box center [915, 489] width 109 height 33
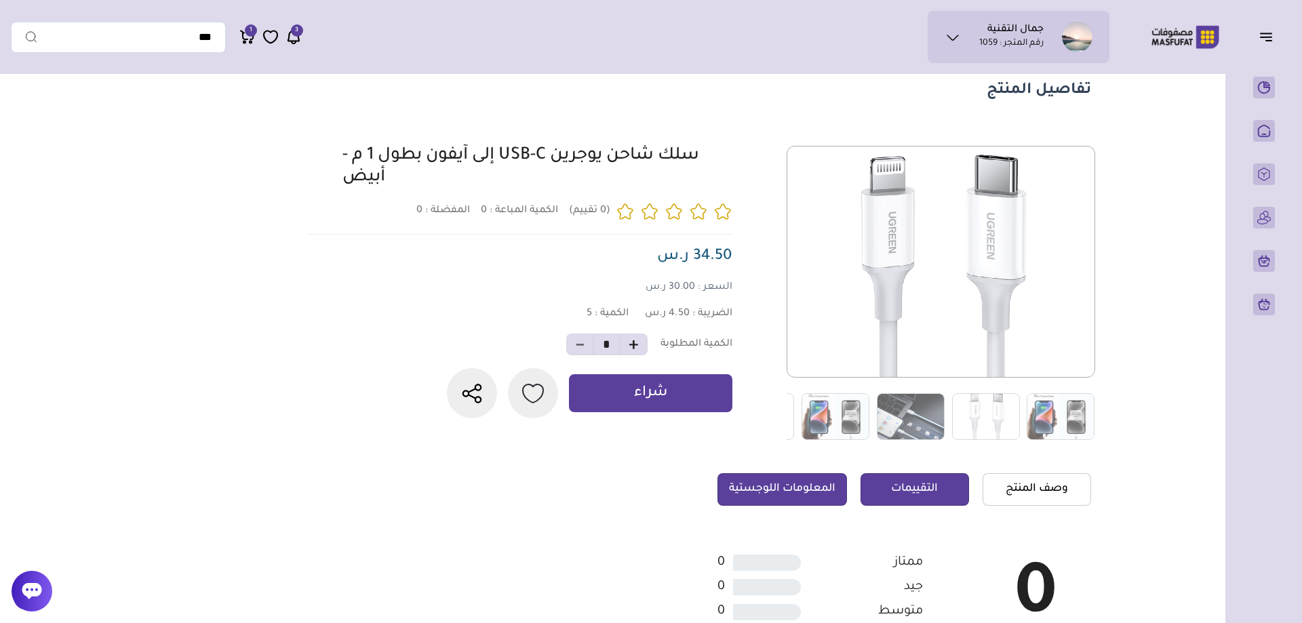
click at [769, 504] on link "المعلومات اللوجستية" at bounding box center [783, 489] width 130 height 33
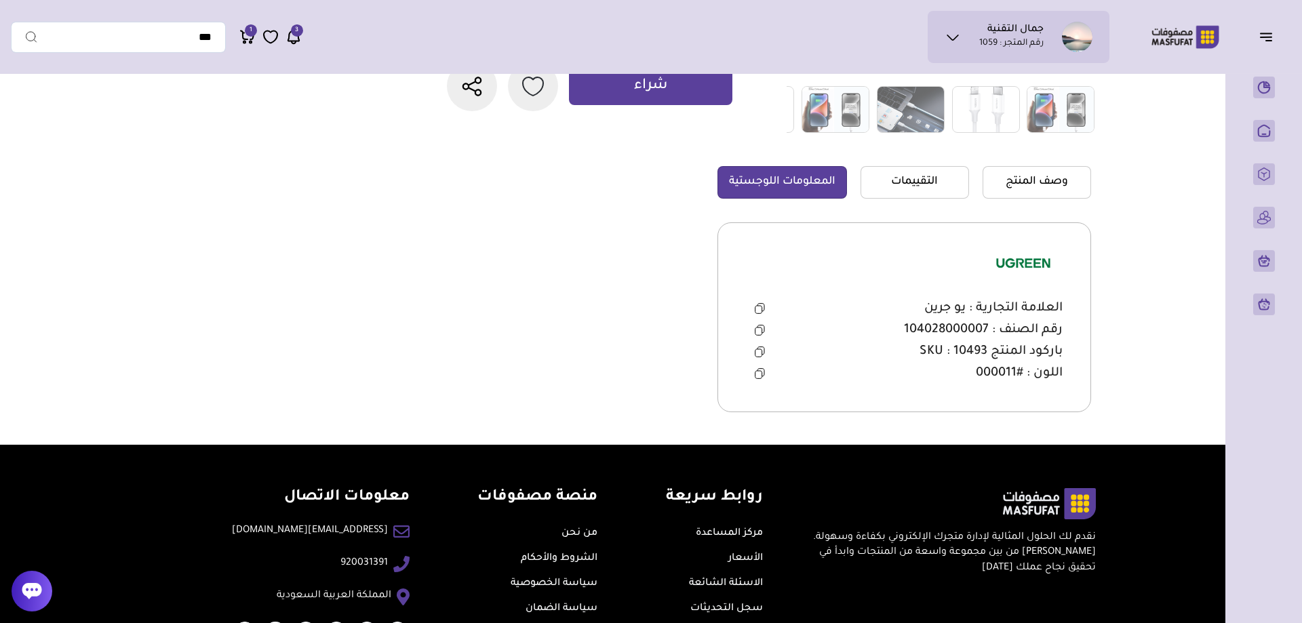
scroll to position [390, 0]
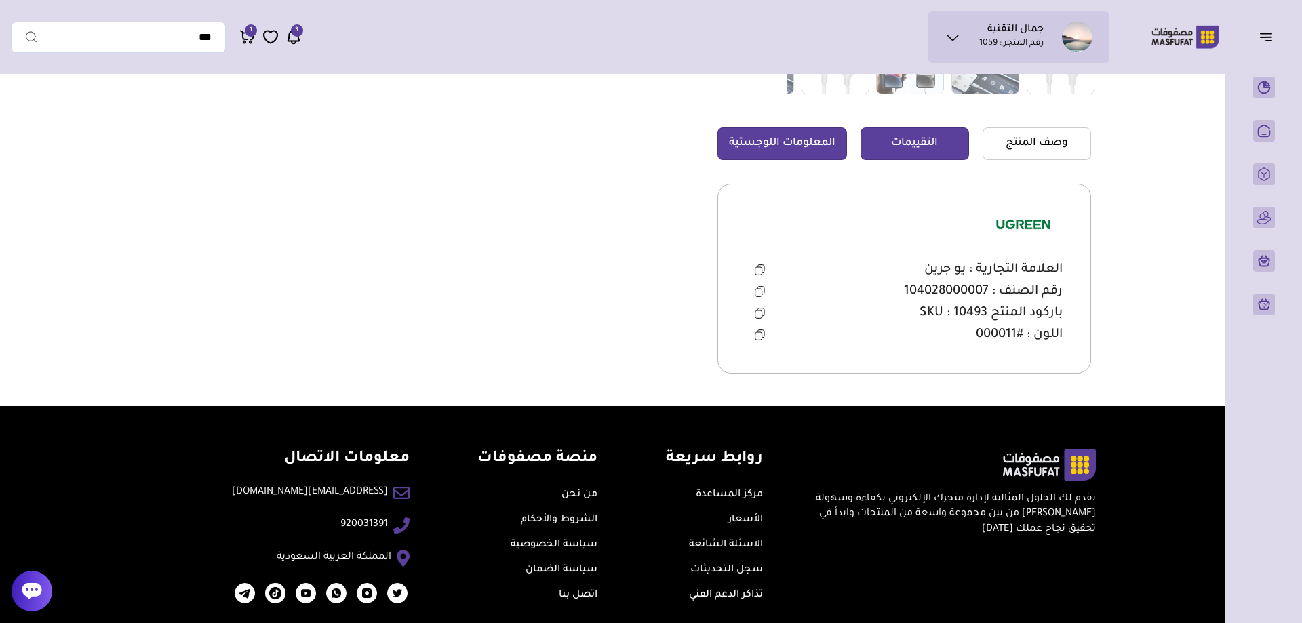
click at [924, 136] on link "التقييمات" at bounding box center [915, 144] width 109 height 33
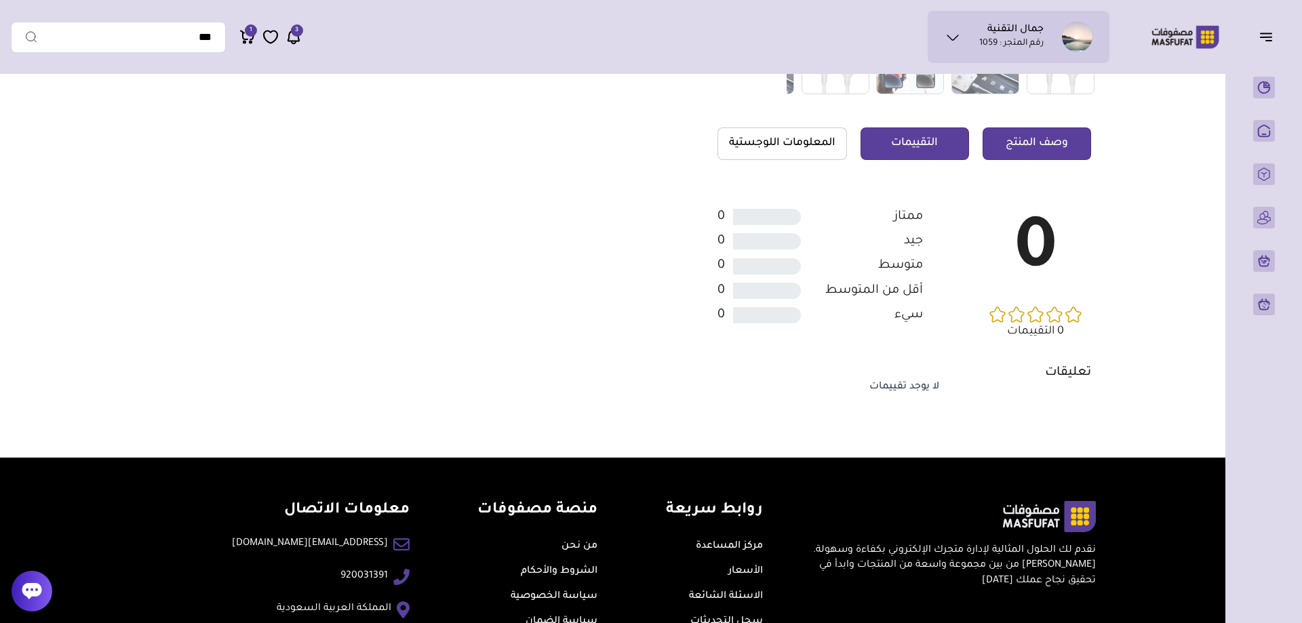
click at [1062, 140] on link "وصف المنتج" at bounding box center [1037, 144] width 109 height 33
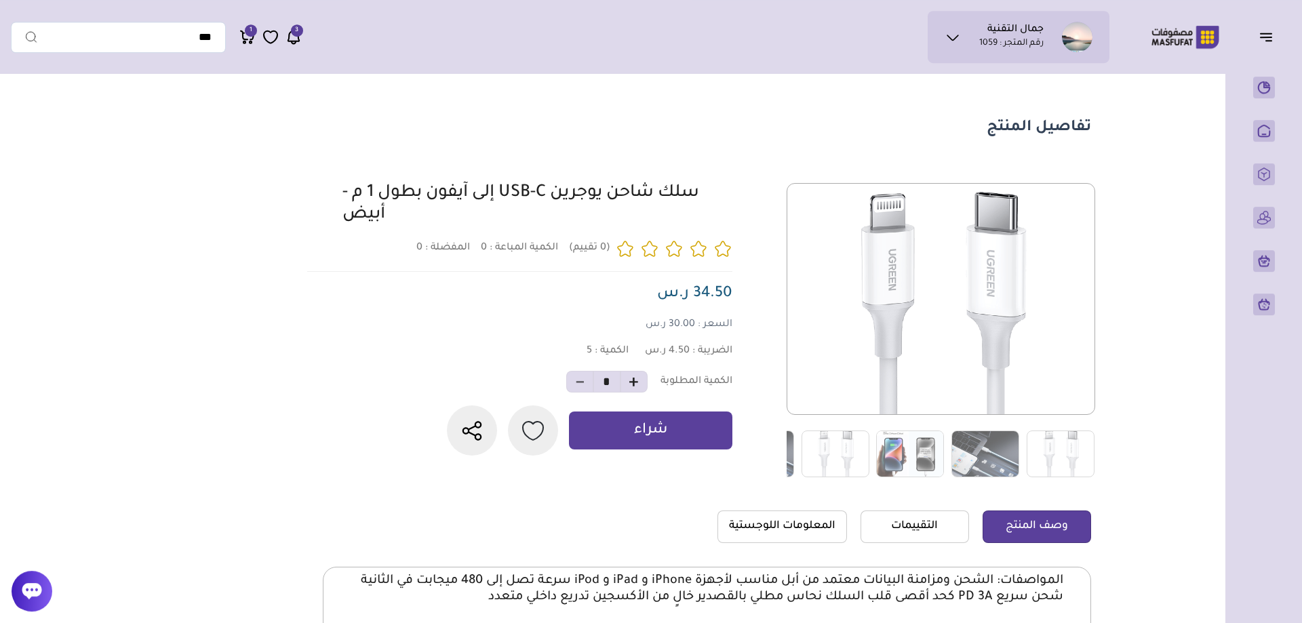
scroll to position [0, 0]
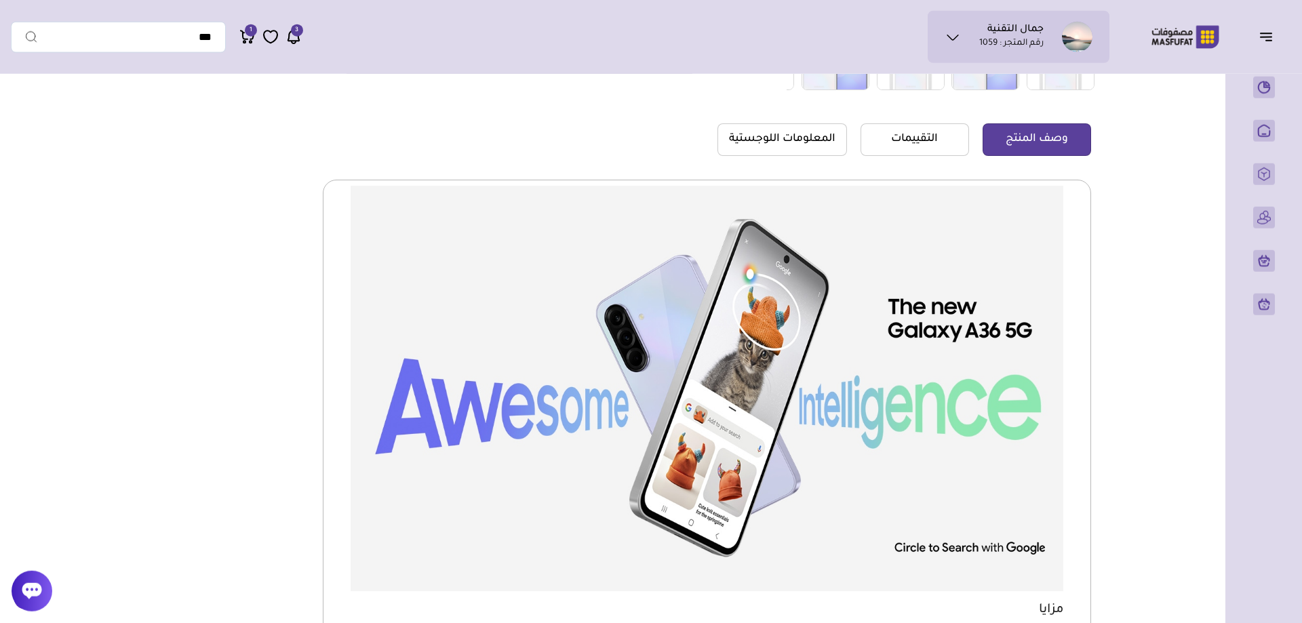
scroll to position [415, 0]
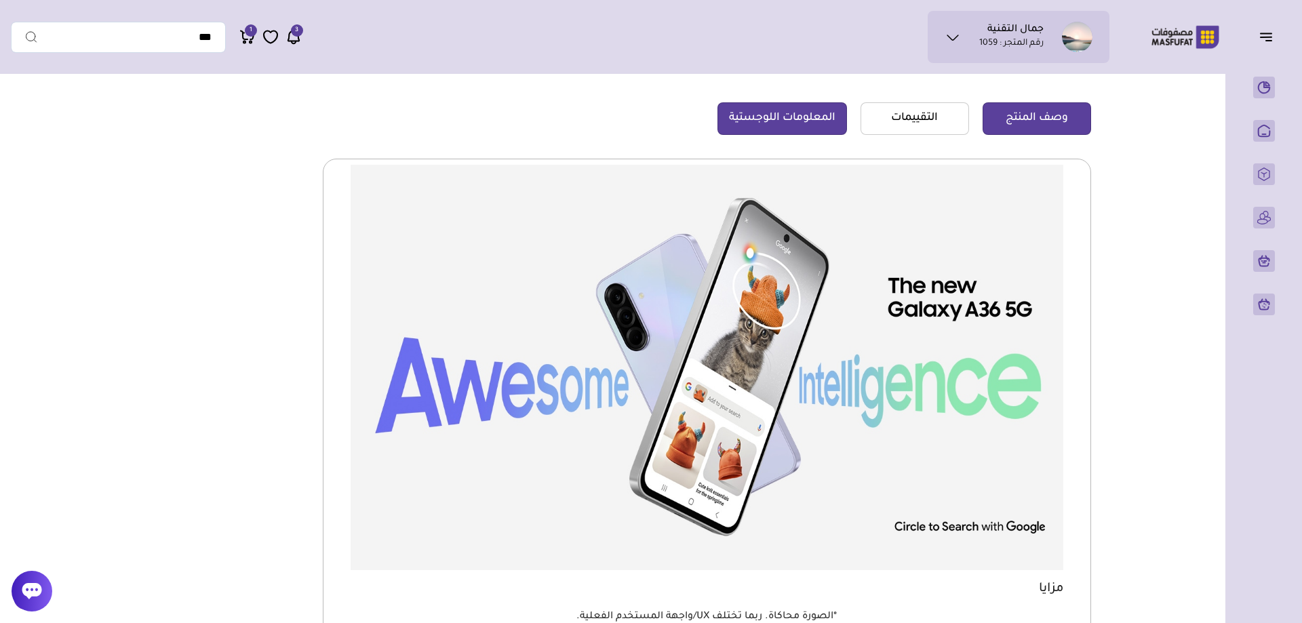
click at [788, 109] on link "المعلومات اللوجستية" at bounding box center [783, 118] width 130 height 33
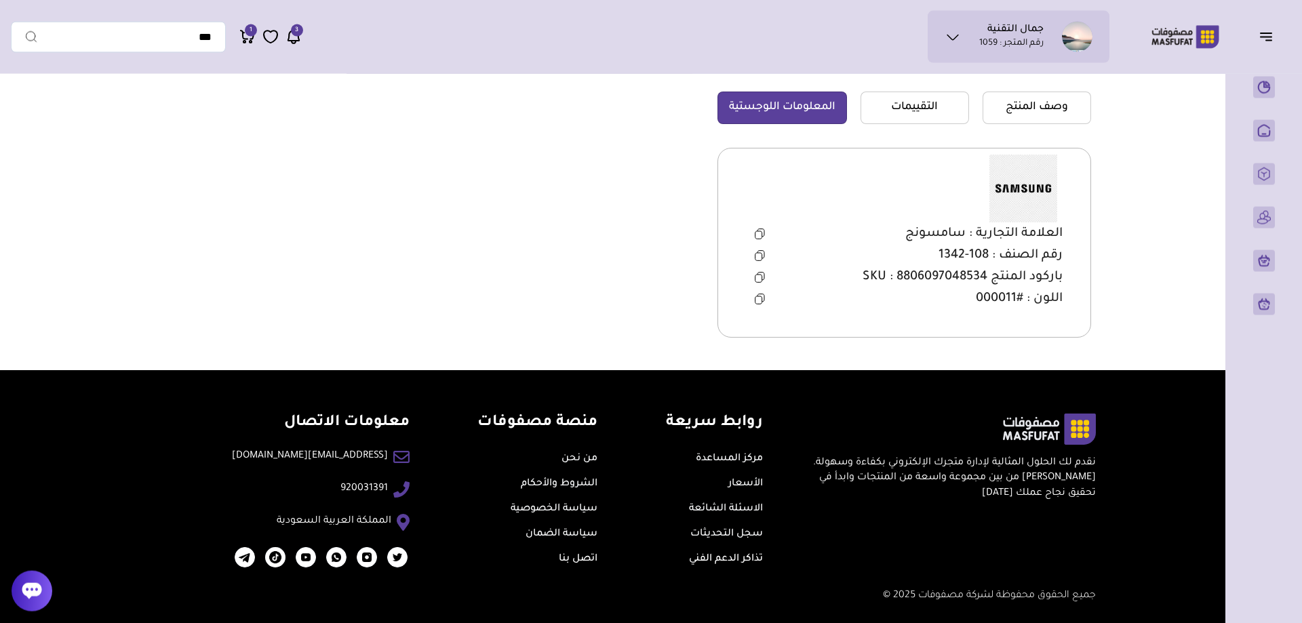
scroll to position [428, 0]
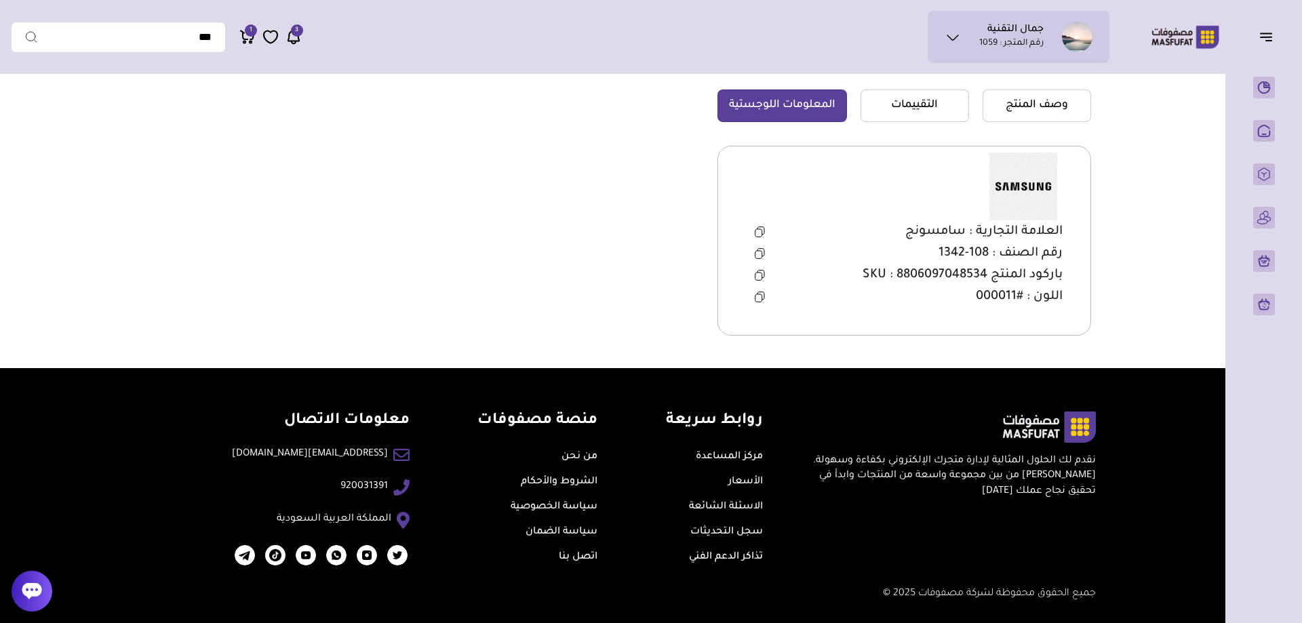
click at [954, 268] on span "باركود المنتج SKU : 8806097048534" at bounding box center [963, 275] width 200 height 16
copy span "8806097048534"
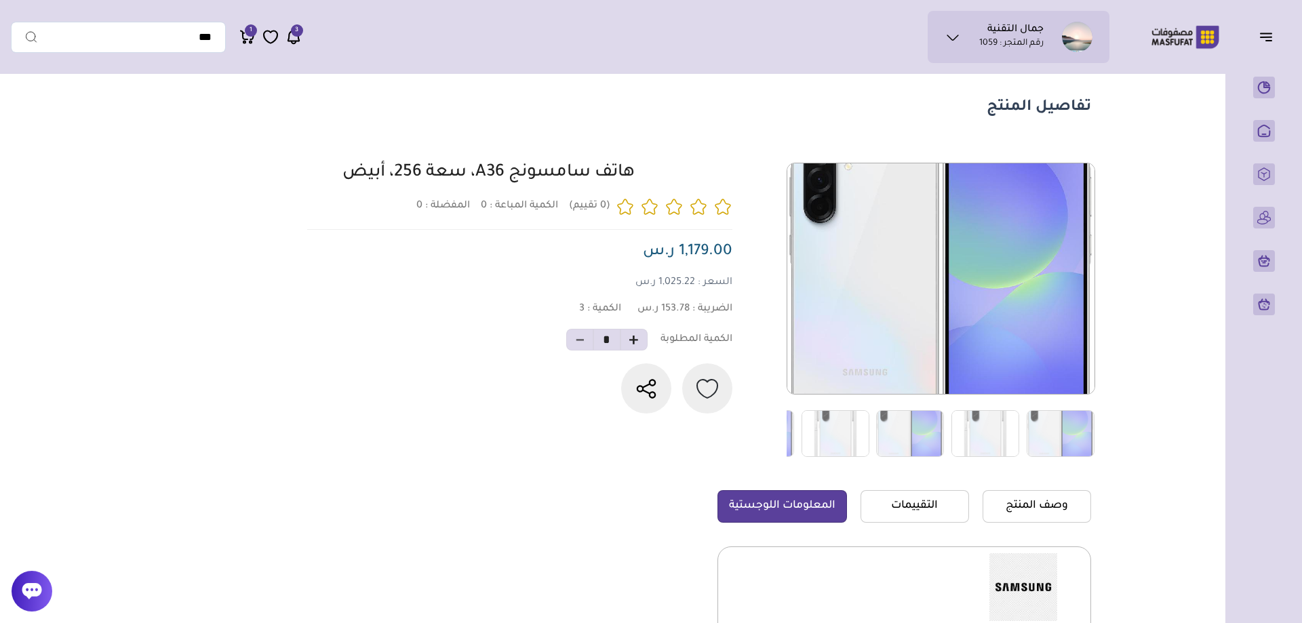
scroll to position [0, 0]
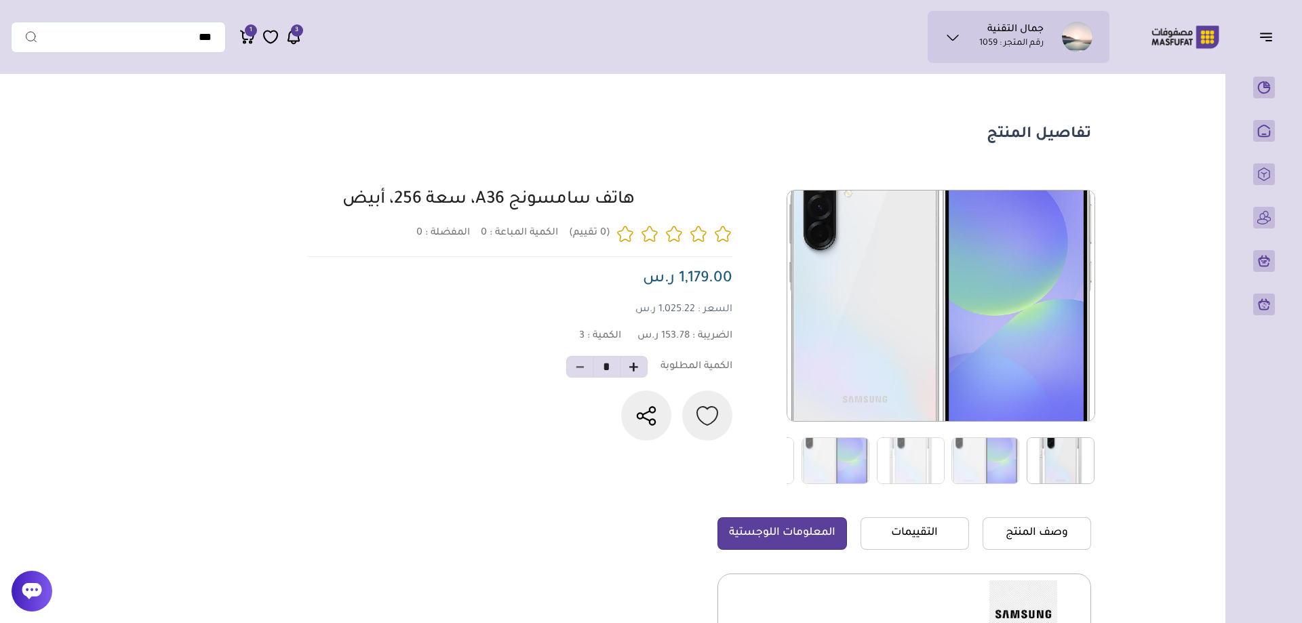
click at [1038, 455] on img at bounding box center [1061, 461] width 68 height 47
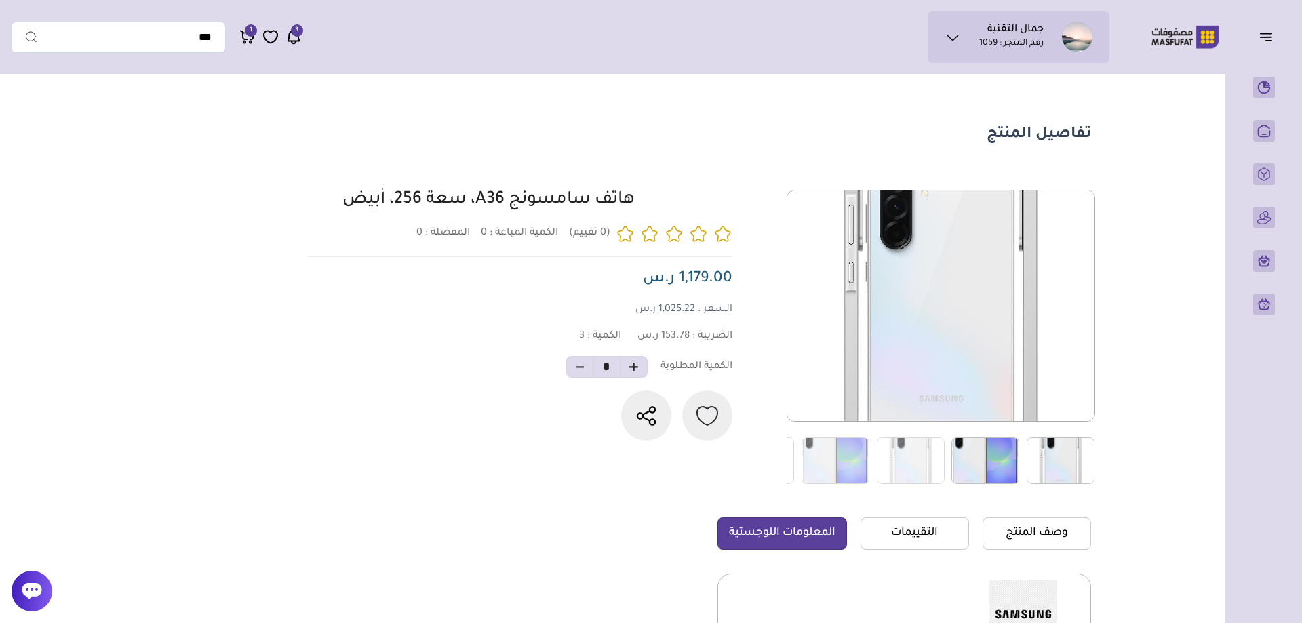
click at [986, 460] on img at bounding box center [986, 461] width 68 height 47
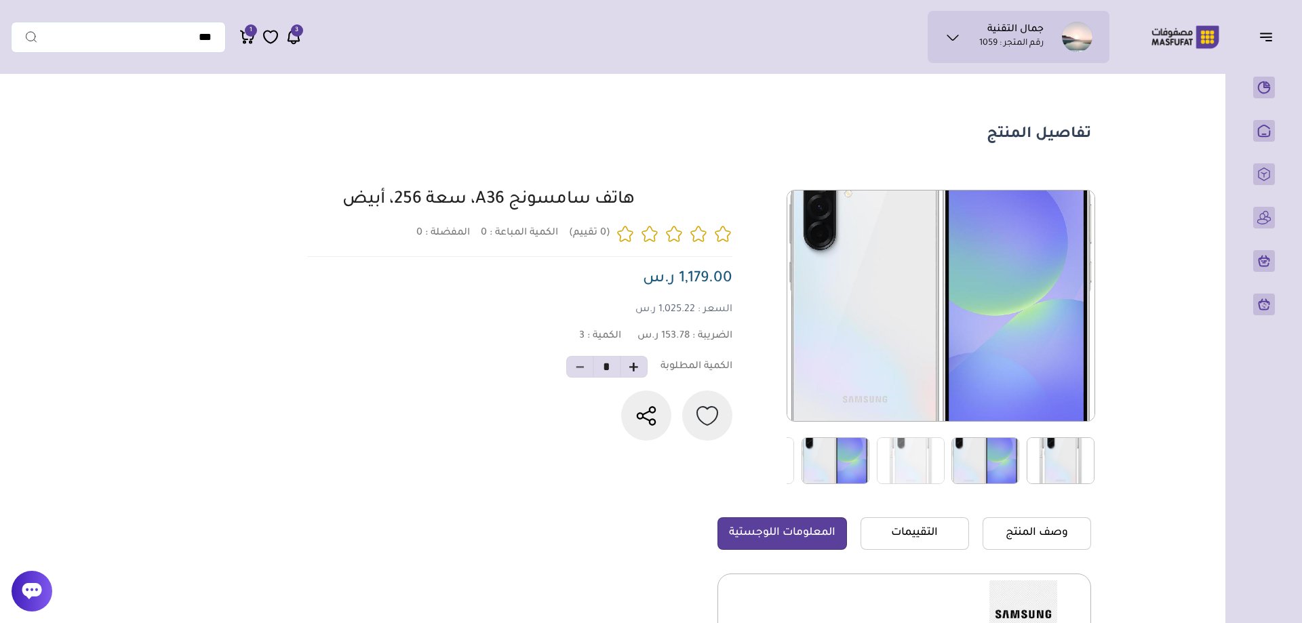
click at [826, 458] on img at bounding box center [836, 461] width 68 height 47
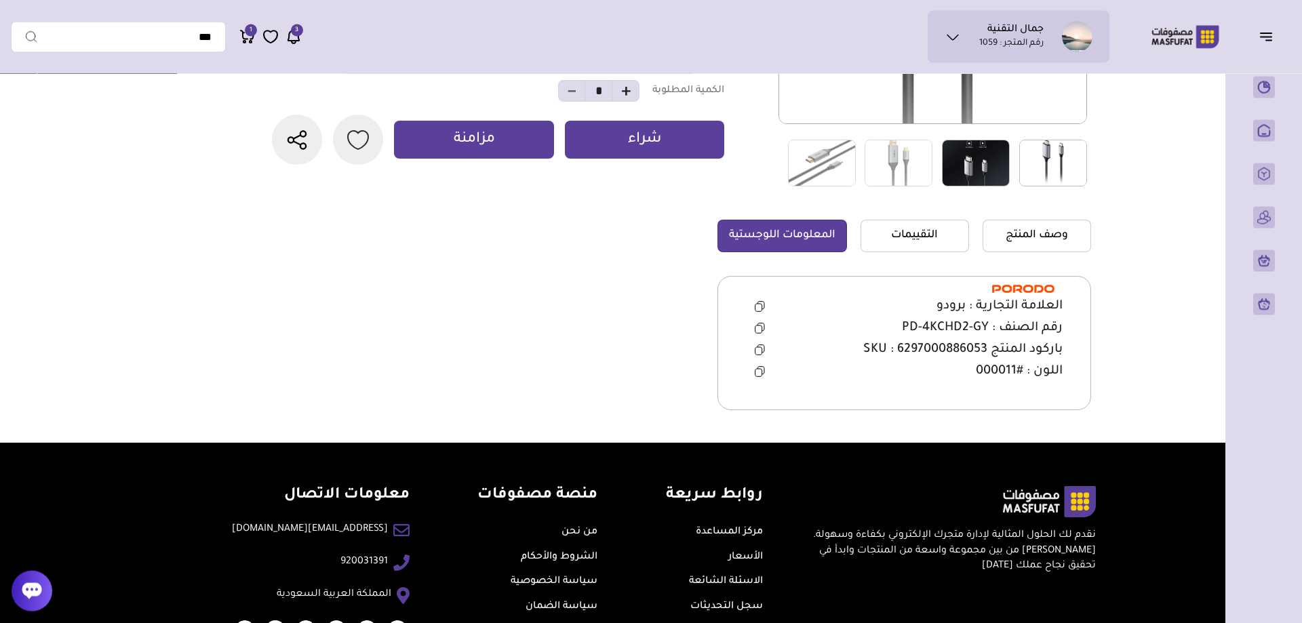
scroll to position [234, 0]
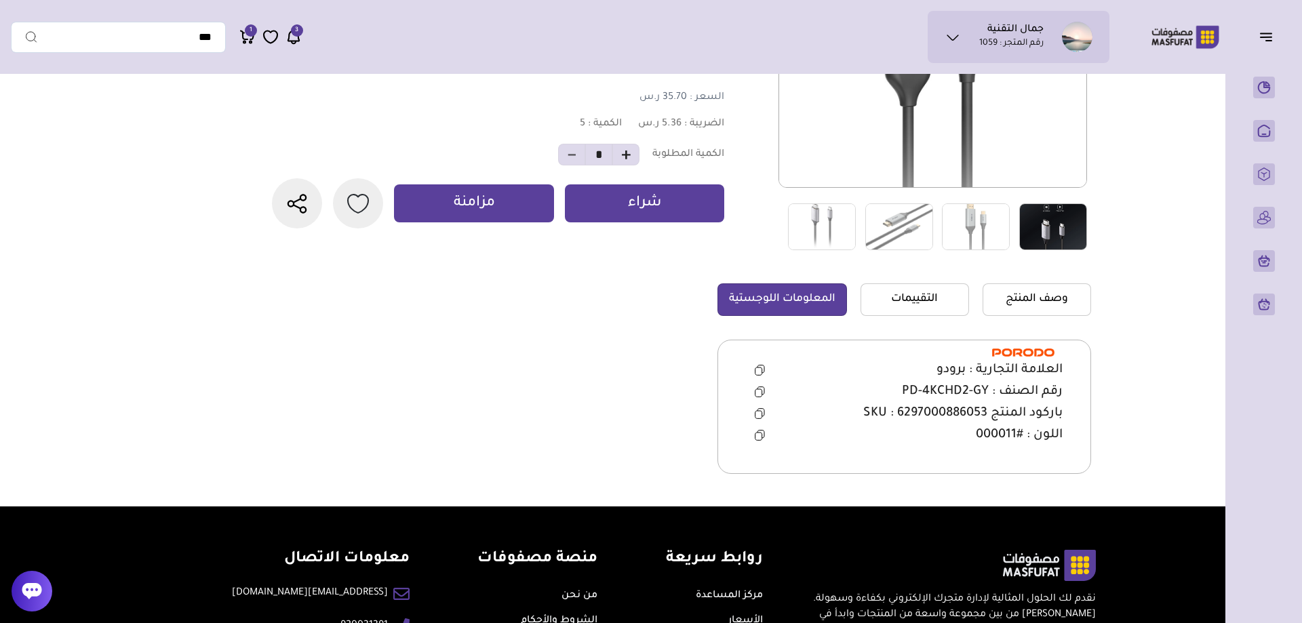
click at [629, 286] on section at bounding box center [707, 231] width 769 height 551
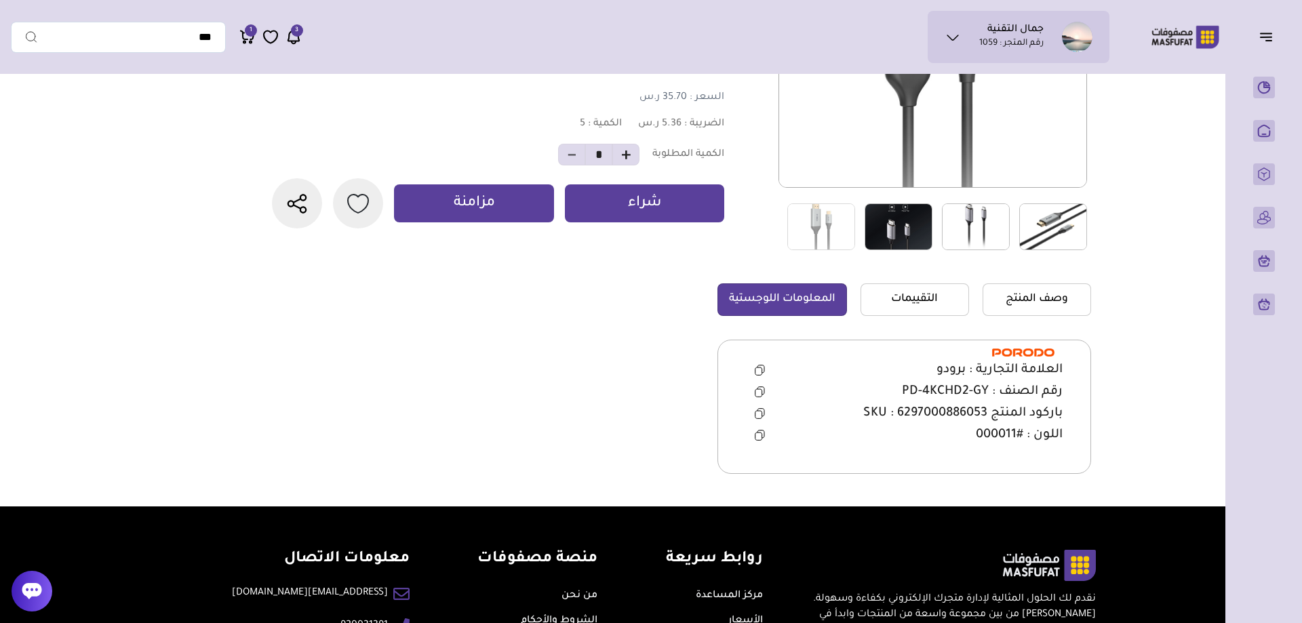
click at [28, 258] on main "تفاصيل المنتج 0 0 5 *" at bounding box center [651, 177] width 1281 height 660
click at [957, 31] on icon at bounding box center [953, 37] width 16 height 16
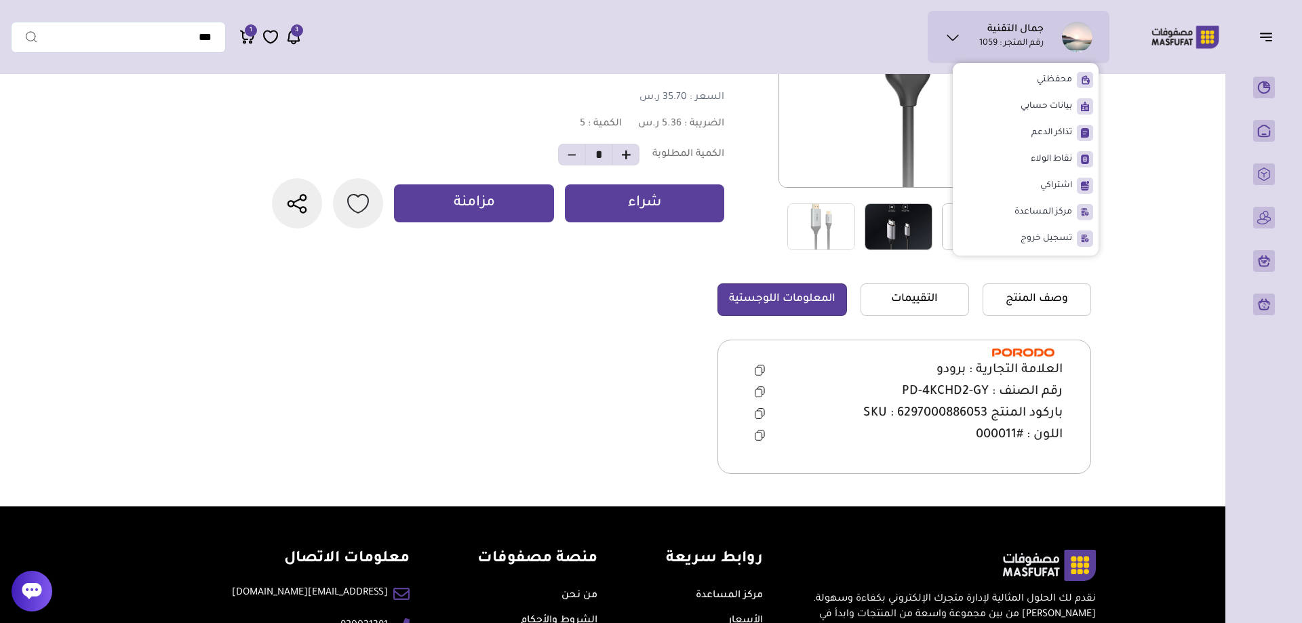
click at [39, 195] on main "تفاصيل المنتج 0 0 5 *" at bounding box center [651, 177] width 1281 height 660
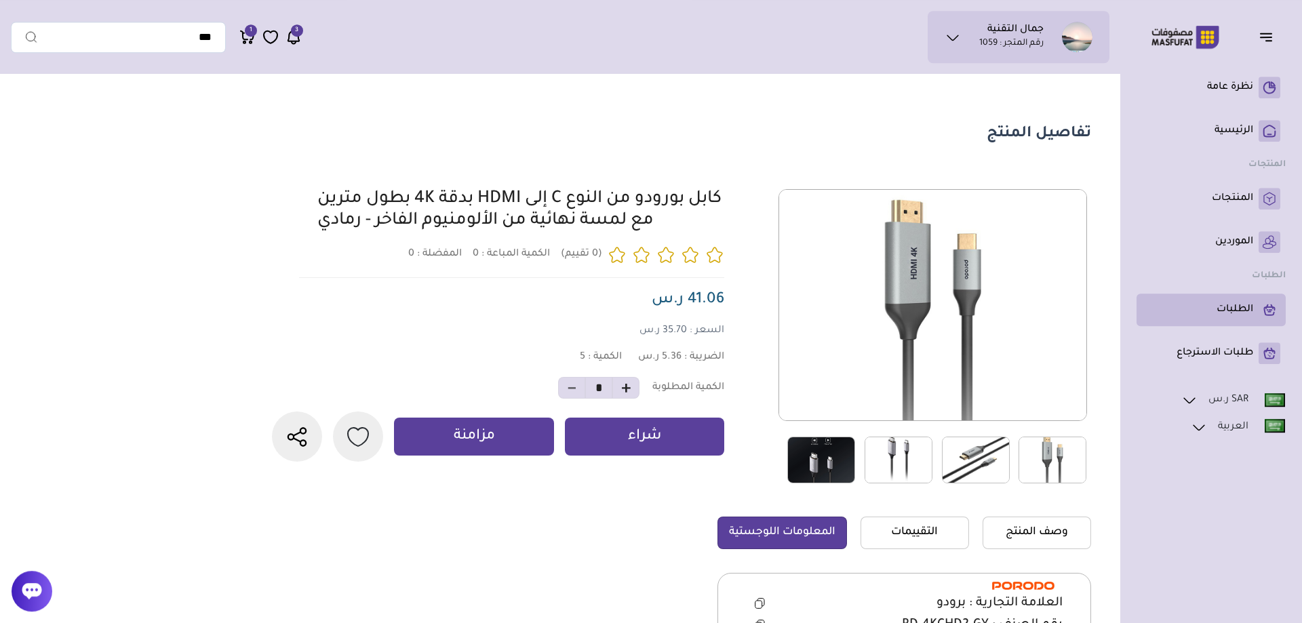
scroll to position [0, 0]
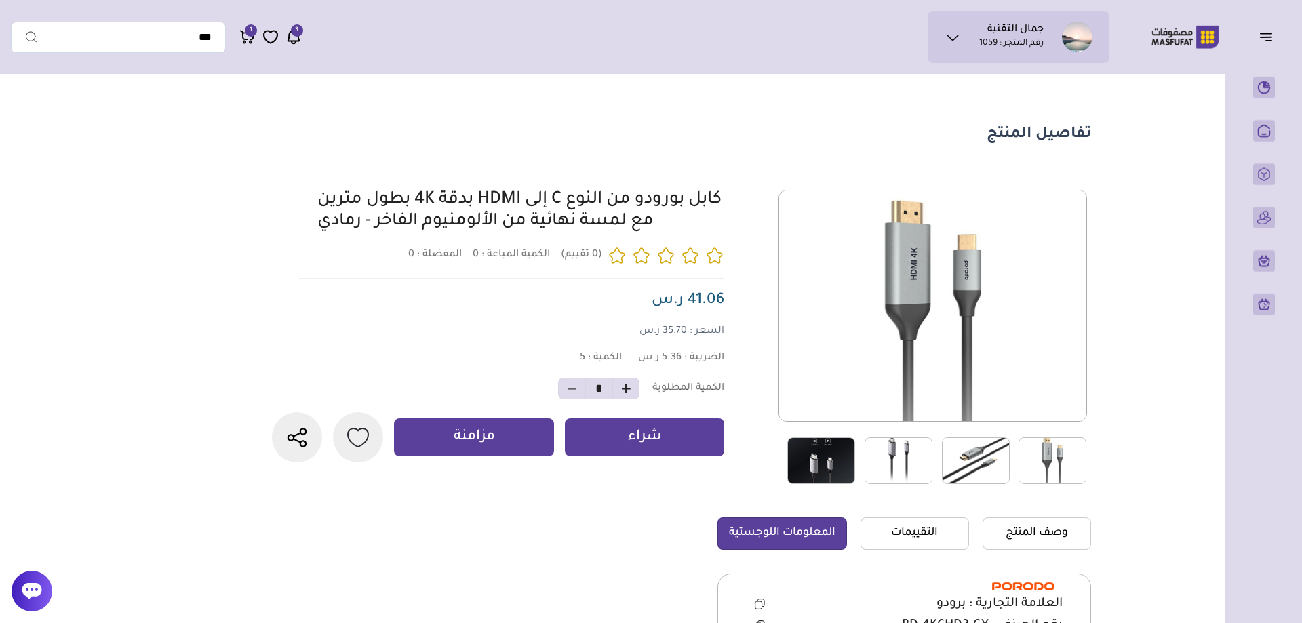
drag, startPoint x: 862, startPoint y: 134, endPoint x: 1302, endPoint y: 134, distance: 440.3
click at [1302, 134] on html "جمال التقنية رقم المتجر : 1059 محفظتي" at bounding box center [651, 498] width 1302 height 996
click at [889, 138] on section "تفاصيل المنتج" at bounding box center [611, 135] width 961 height 20
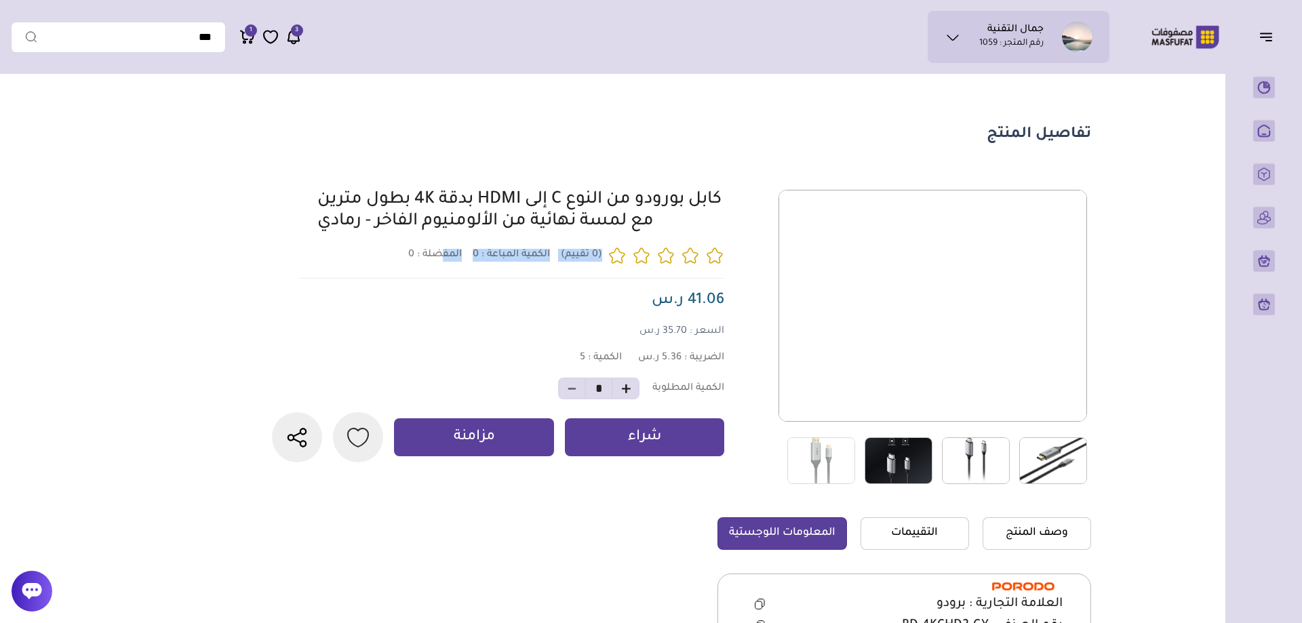
drag, startPoint x: 1174, startPoint y: 113, endPoint x: 431, endPoint y: 250, distance: 755.3
click at [440, 277] on main "تفاصيل المنتج 0 0 5 *" at bounding box center [651, 411] width 1281 height 660
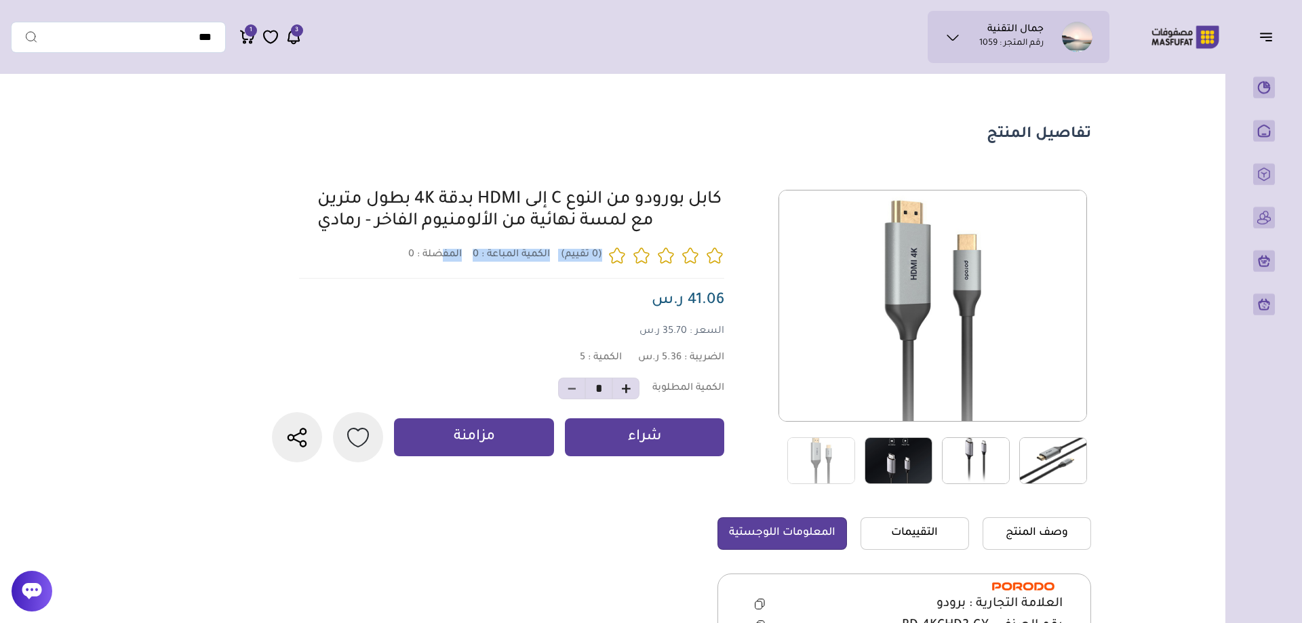
click at [653, 153] on section "تفاصيل المنتج 0 المفضلة : 0" at bounding box center [611, 411] width 977 height 660
